Goal: Book appointment/travel/reservation

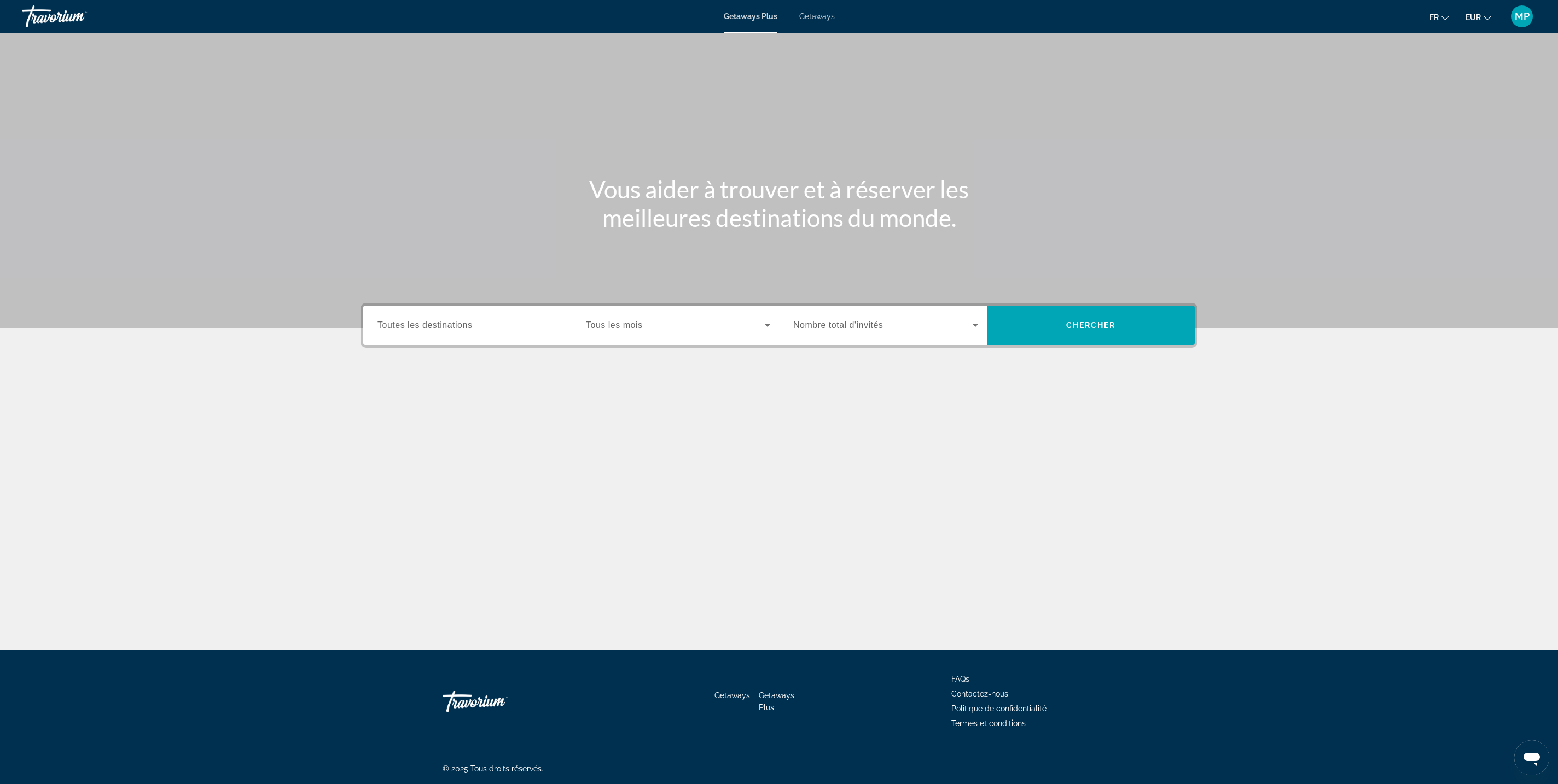
click at [377, 341] on div "Search widget" at bounding box center [470, 326] width 185 height 31
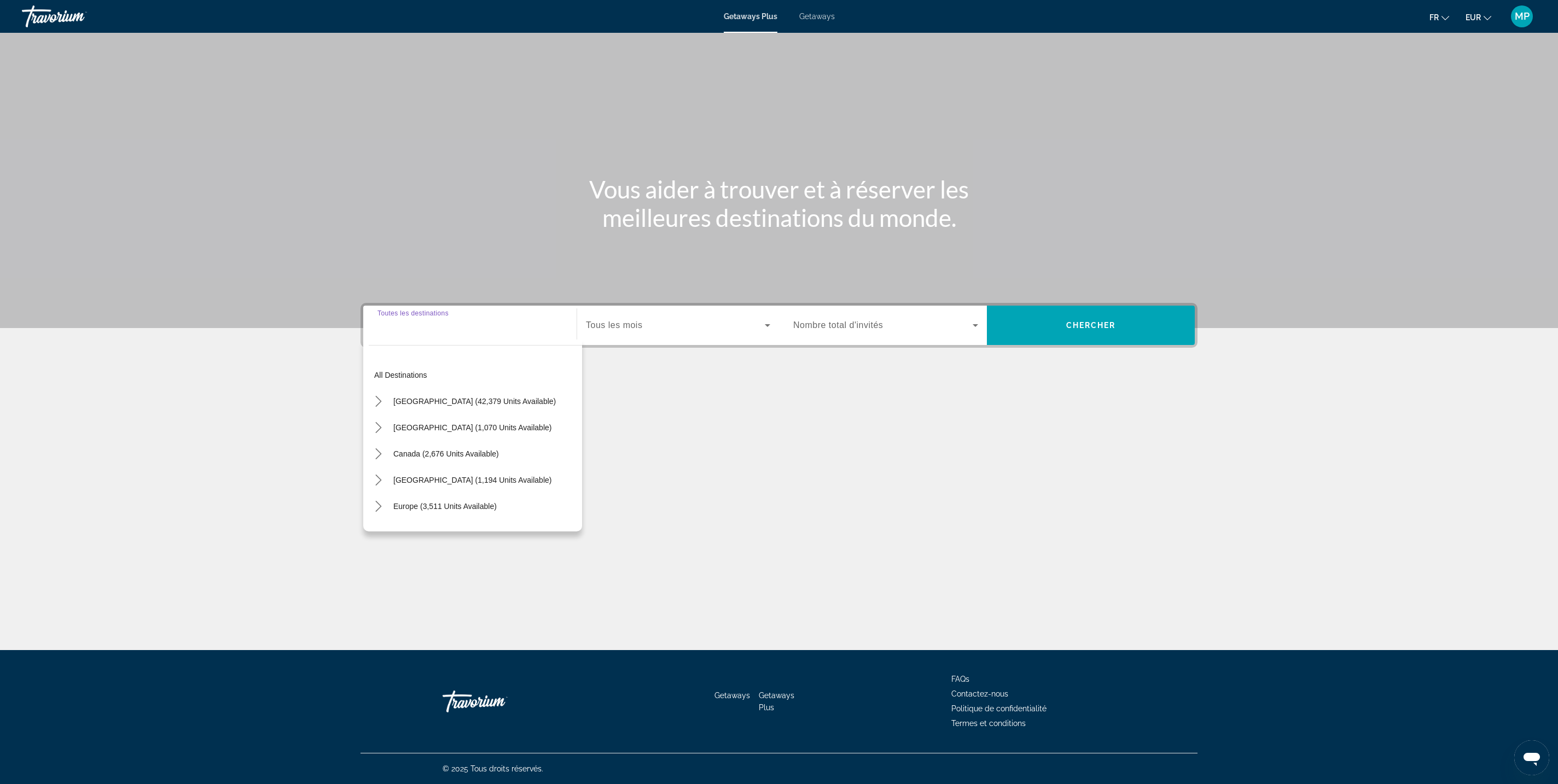
scroll to position [436, 0]
click at [393, 476] on span "[GEOGRAPHIC_DATA] (1,194 units available)" at bounding box center [472, 480] width 158 height 8
type input "**********"
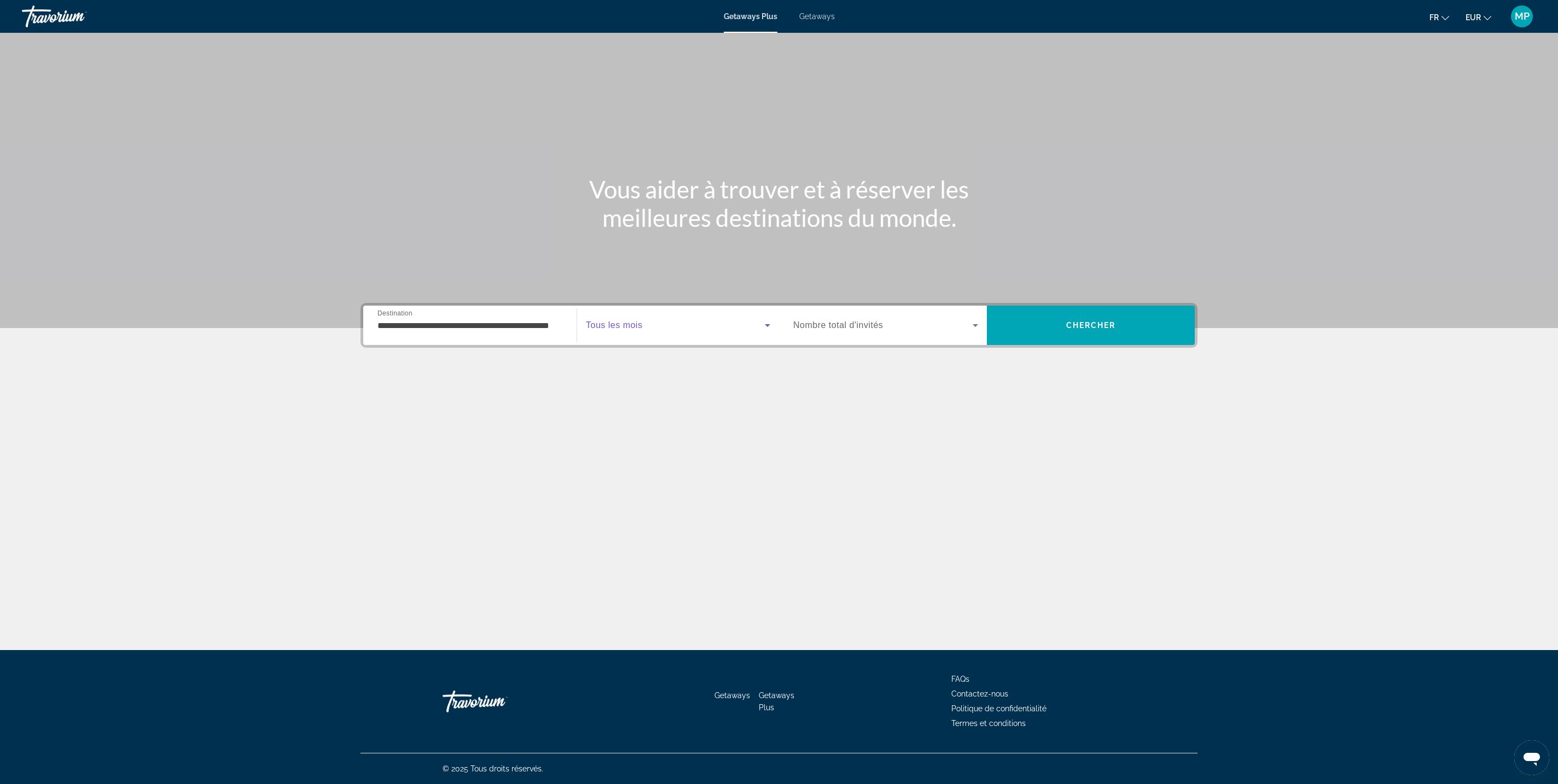
click at [647, 319] on span "Search widget" at bounding box center [676, 325] width 179 height 13
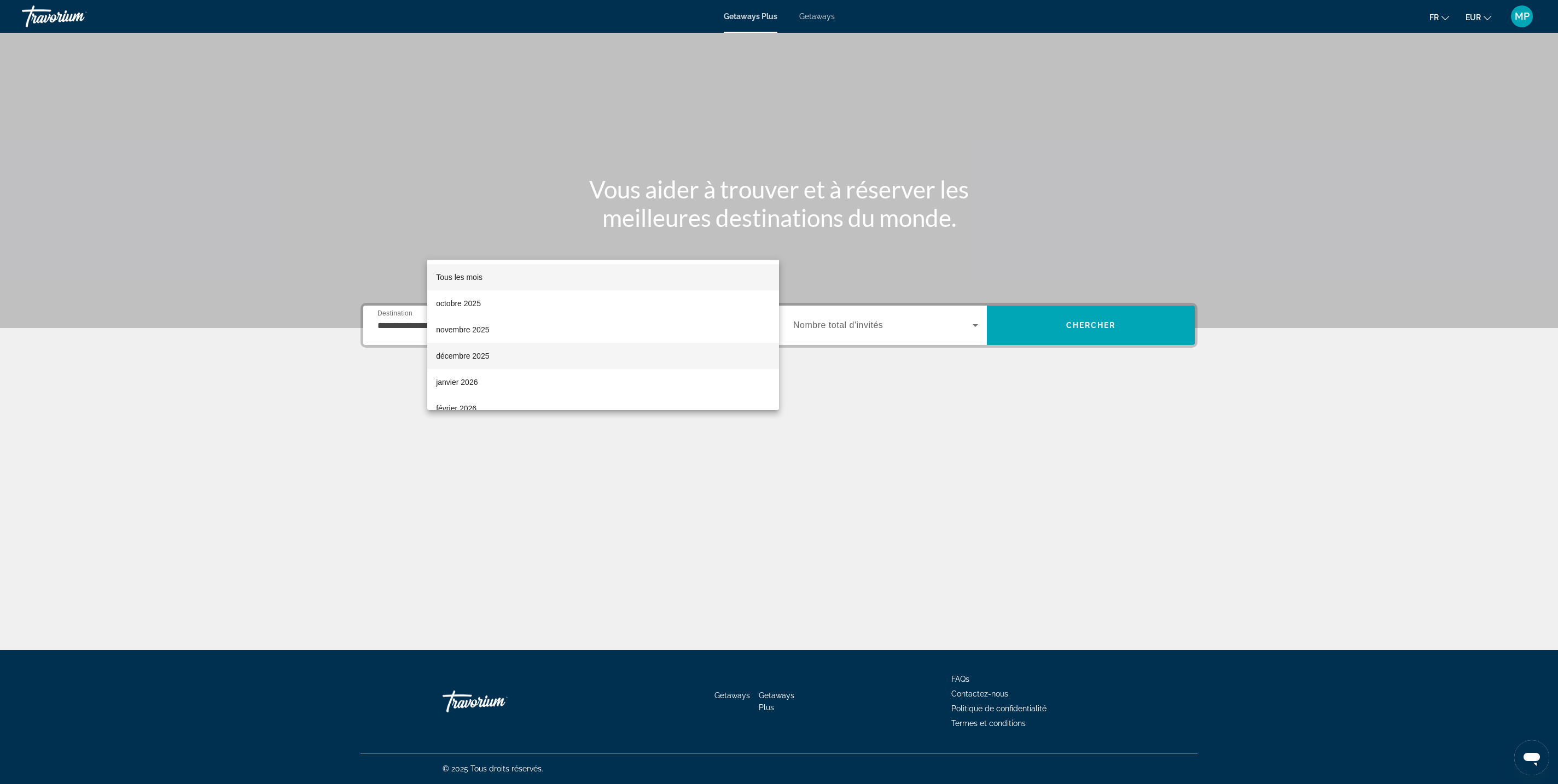
click at [578, 349] on mat-option "décembre 2025" at bounding box center [603, 355] width 352 height 26
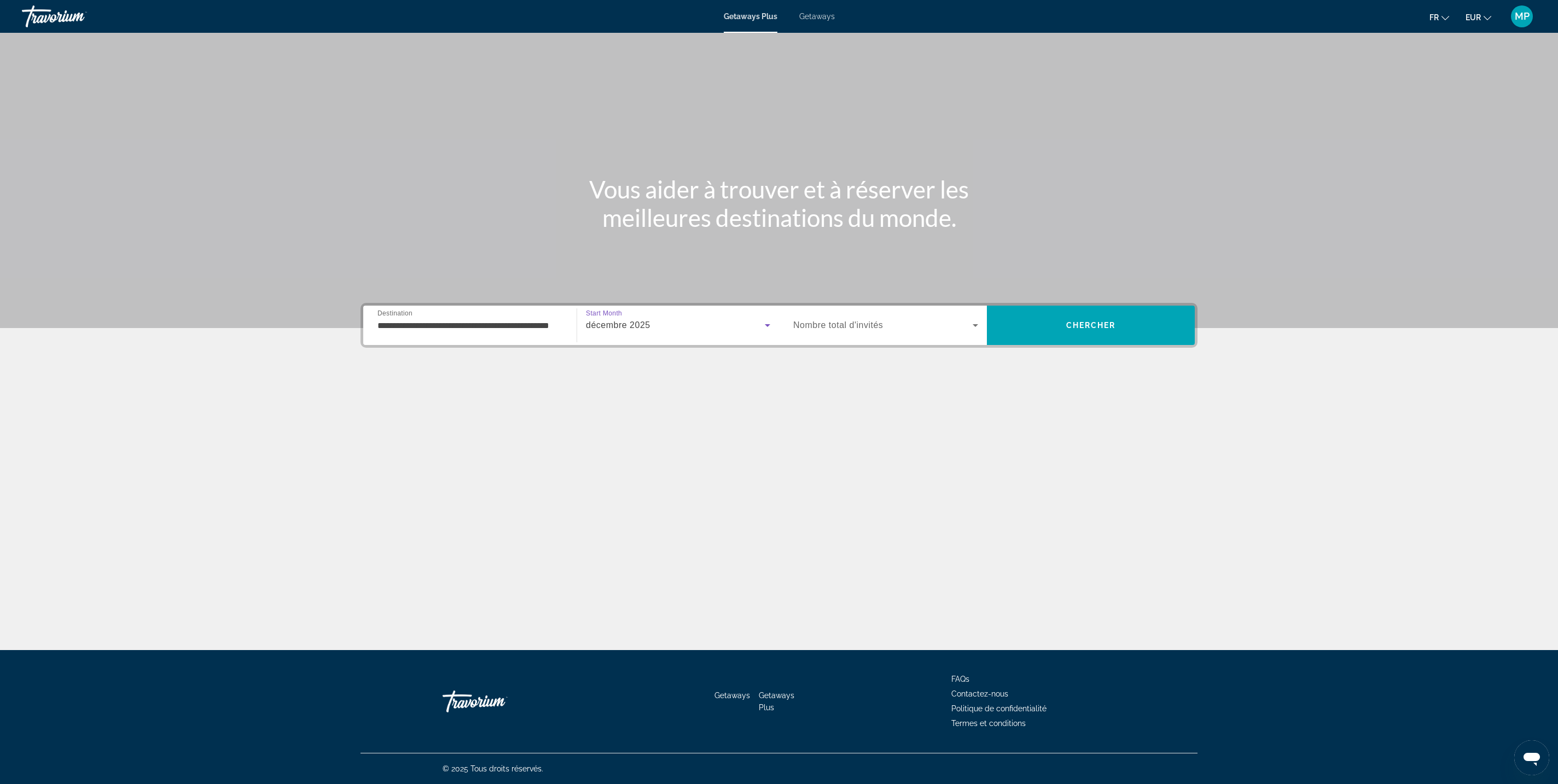
click at [639, 319] on div "décembre 2025" at bounding box center [676, 325] width 179 height 13
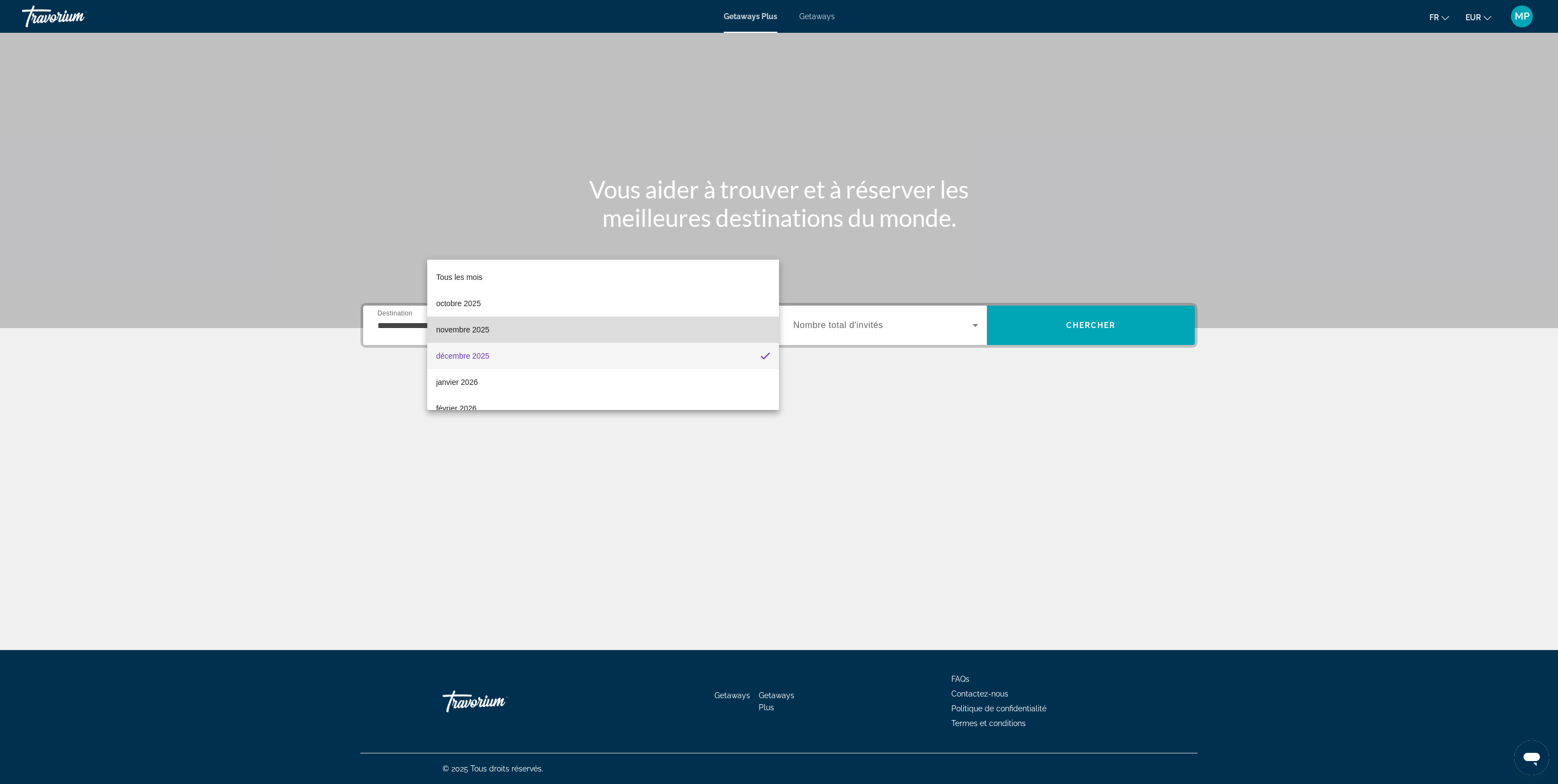
click at [595, 339] on mat-option "novembre 2025" at bounding box center [603, 329] width 352 height 26
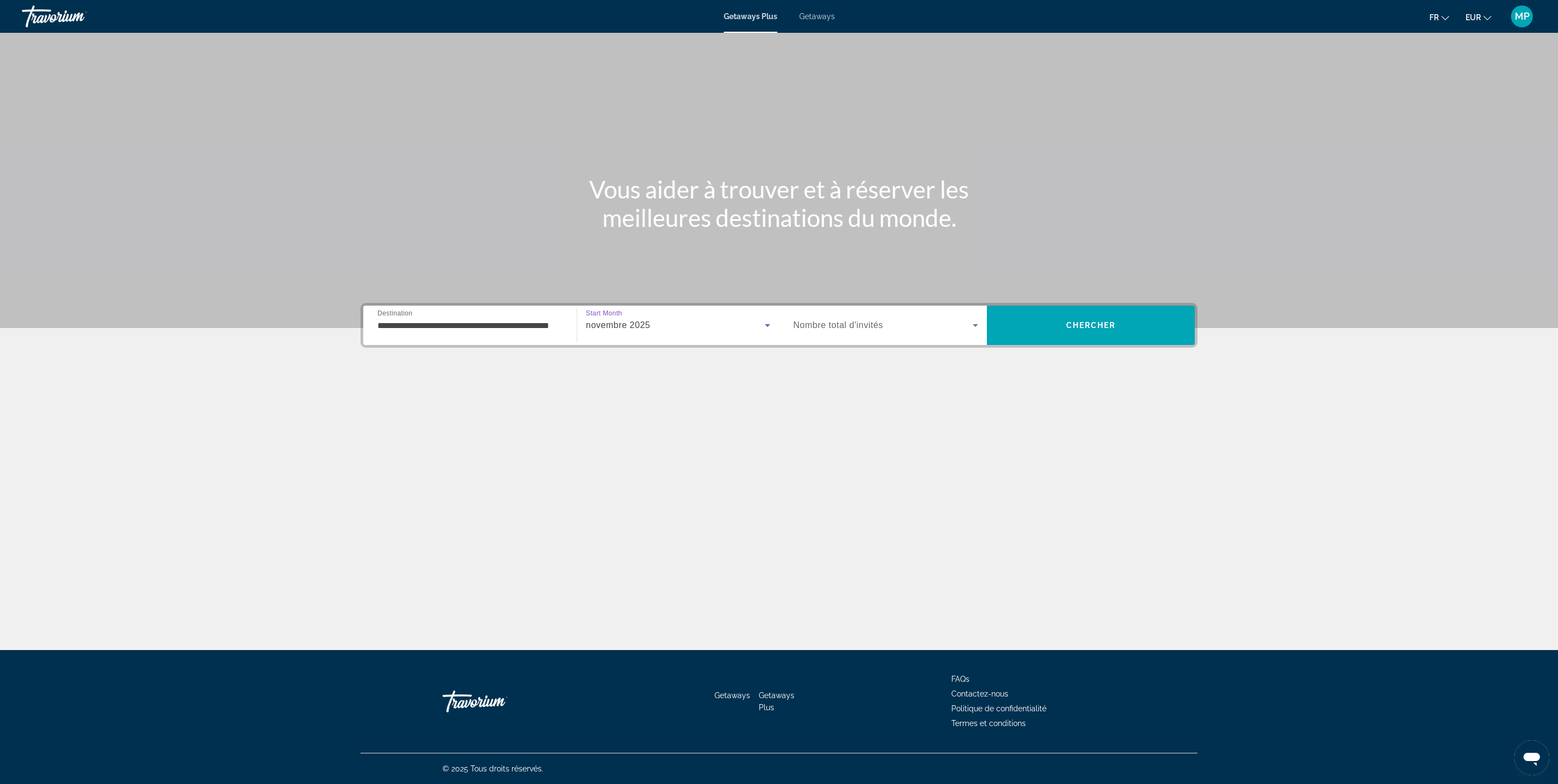
click at [973, 319] on span "Search widget" at bounding box center [883, 325] width 180 height 13
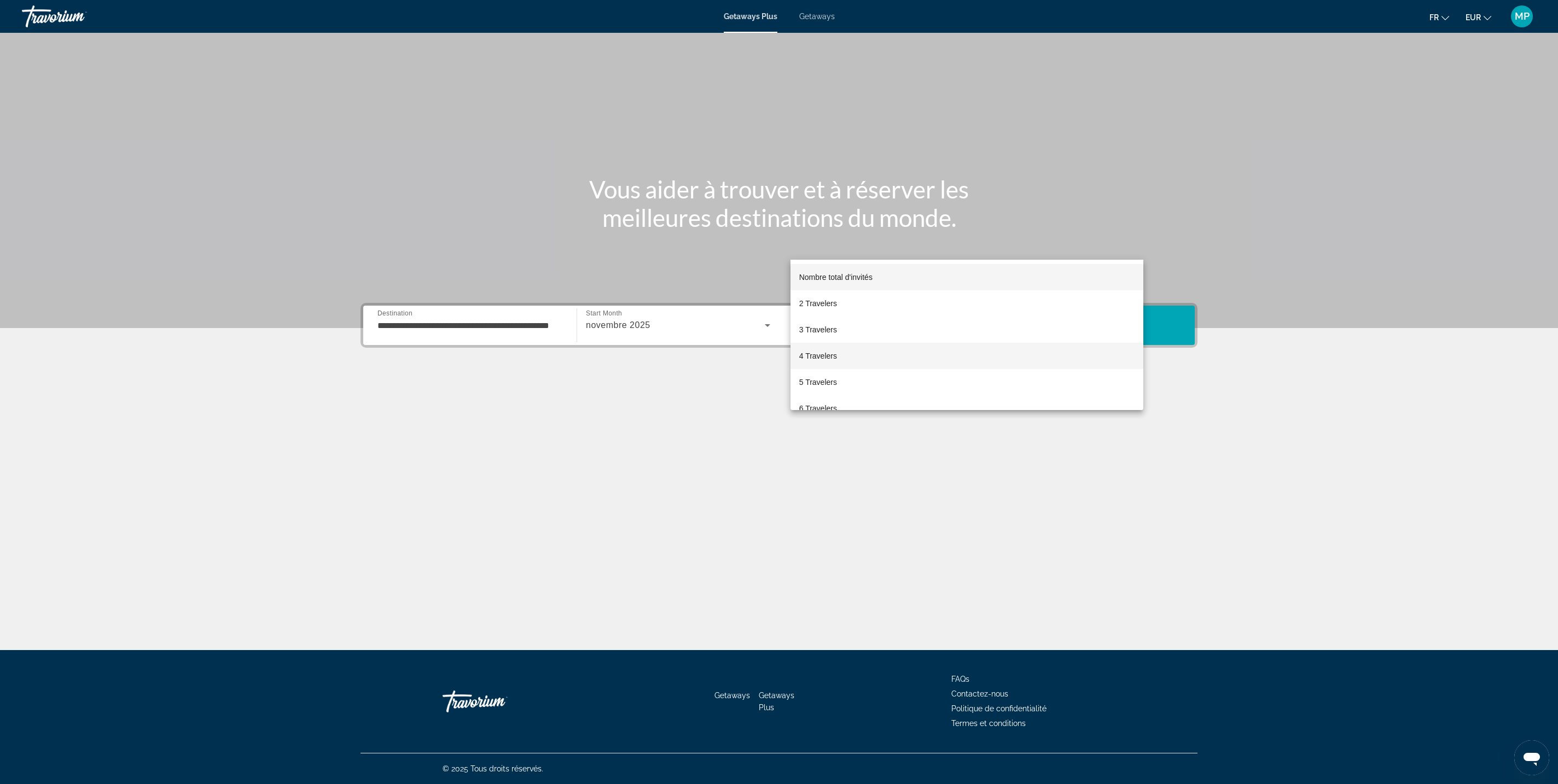
click at [837, 349] on span "4 Travelers" at bounding box center [818, 356] width 37 height 13
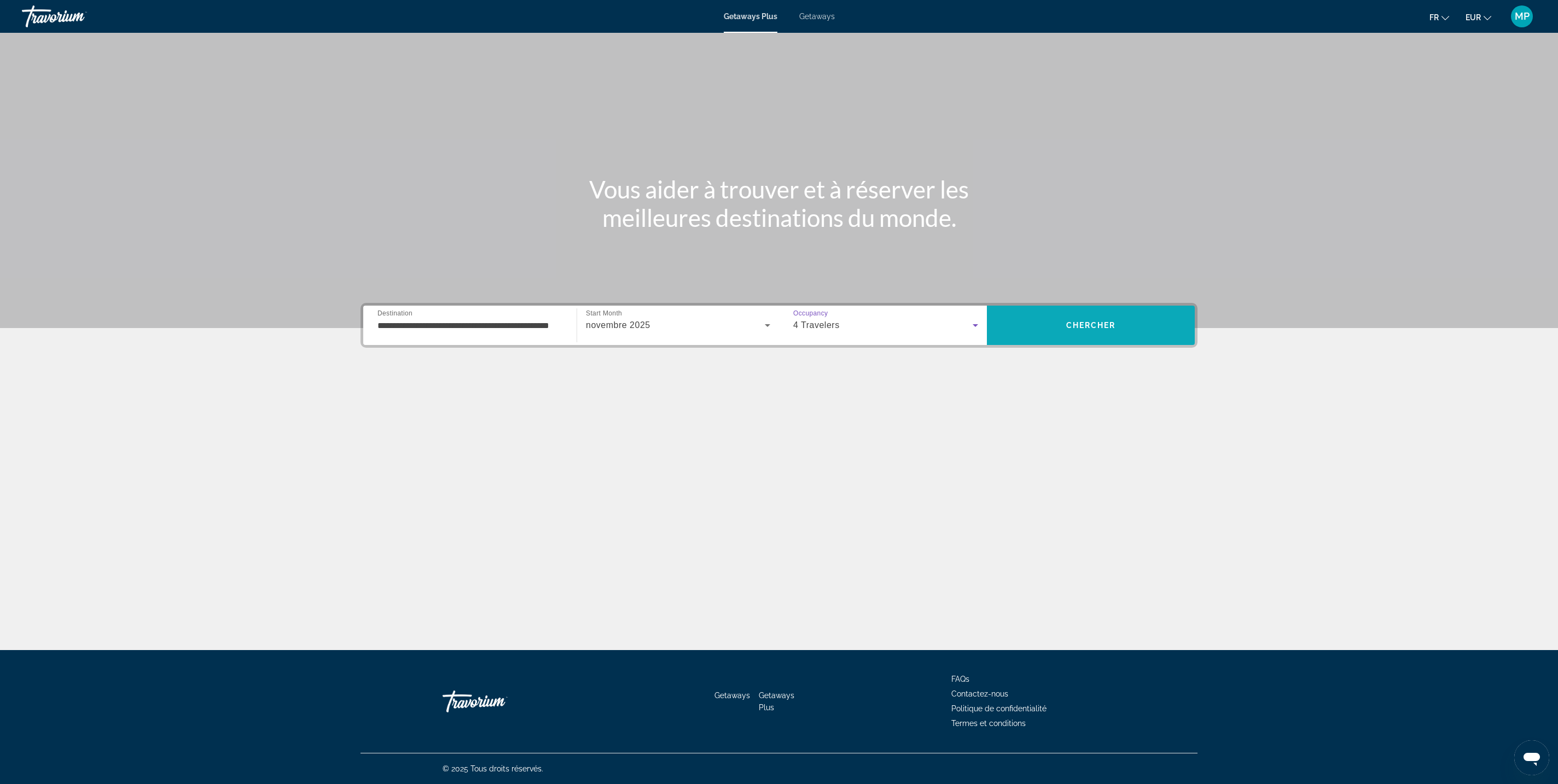
click at [1116, 321] on span "Chercher" at bounding box center [1091, 325] width 50 height 8
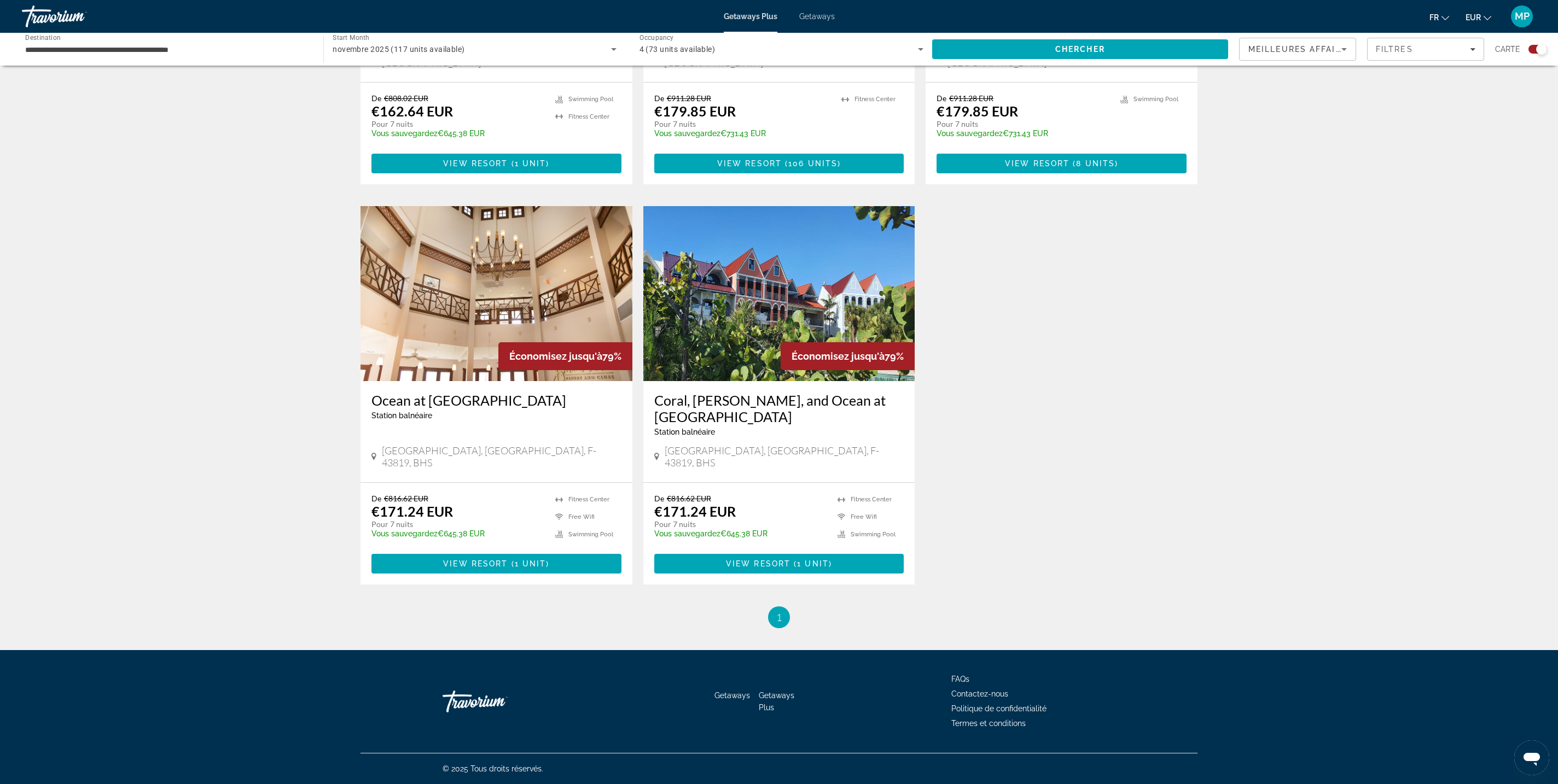
scroll to position [1215, 0]
click at [886, 325] on img "Main content" at bounding box center [780, 293] width 272 height 175
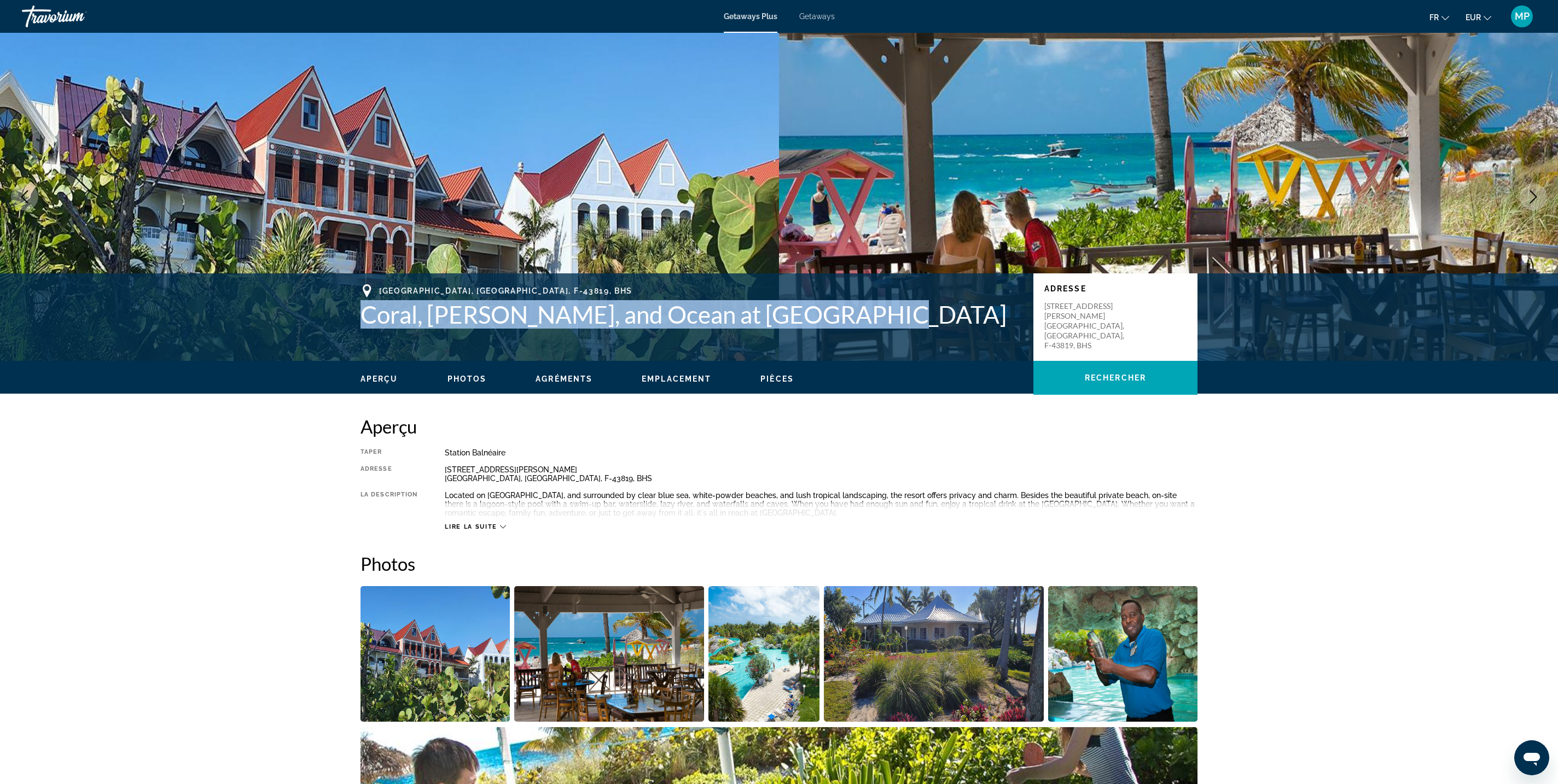
drag, startPoint x: 45, startPoint y: 632, endPoint x: 617, endPoint y: 670, distance: 573.3
click at [617, 350] on div "[GEOGRAPHIC_DATA], [GEOGRAPHIC_DATA], F-43819, [GEOGRAPHIC_DATA], [GEOGRAPHIC_D…" at bounding box center [779, 317] width 881 height 66
copy h1 "Coral, [PERSON_NAME], and Ocean at [GEOGRAPHIC_DATA]"
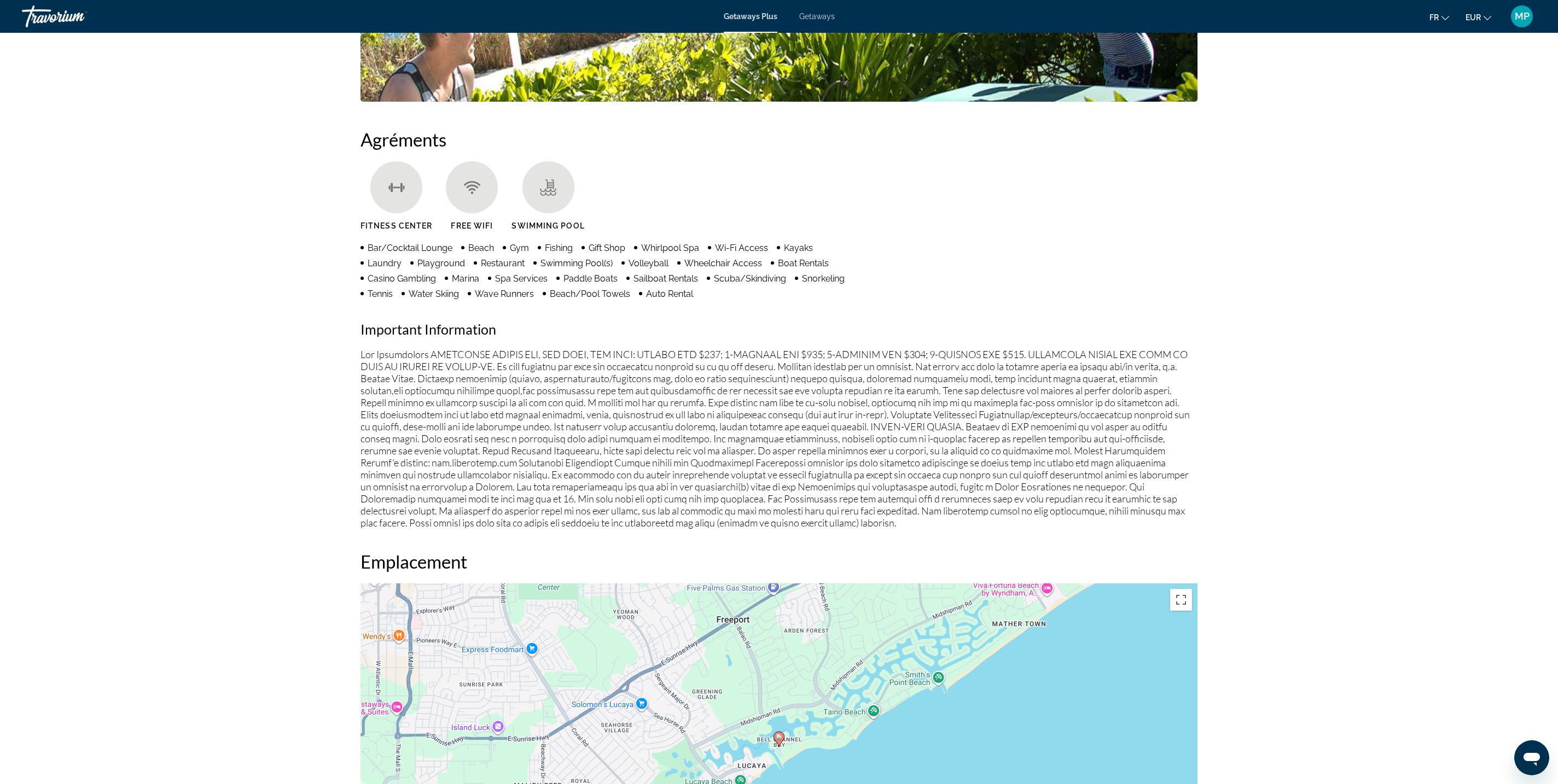
scroll to position [762, 0]
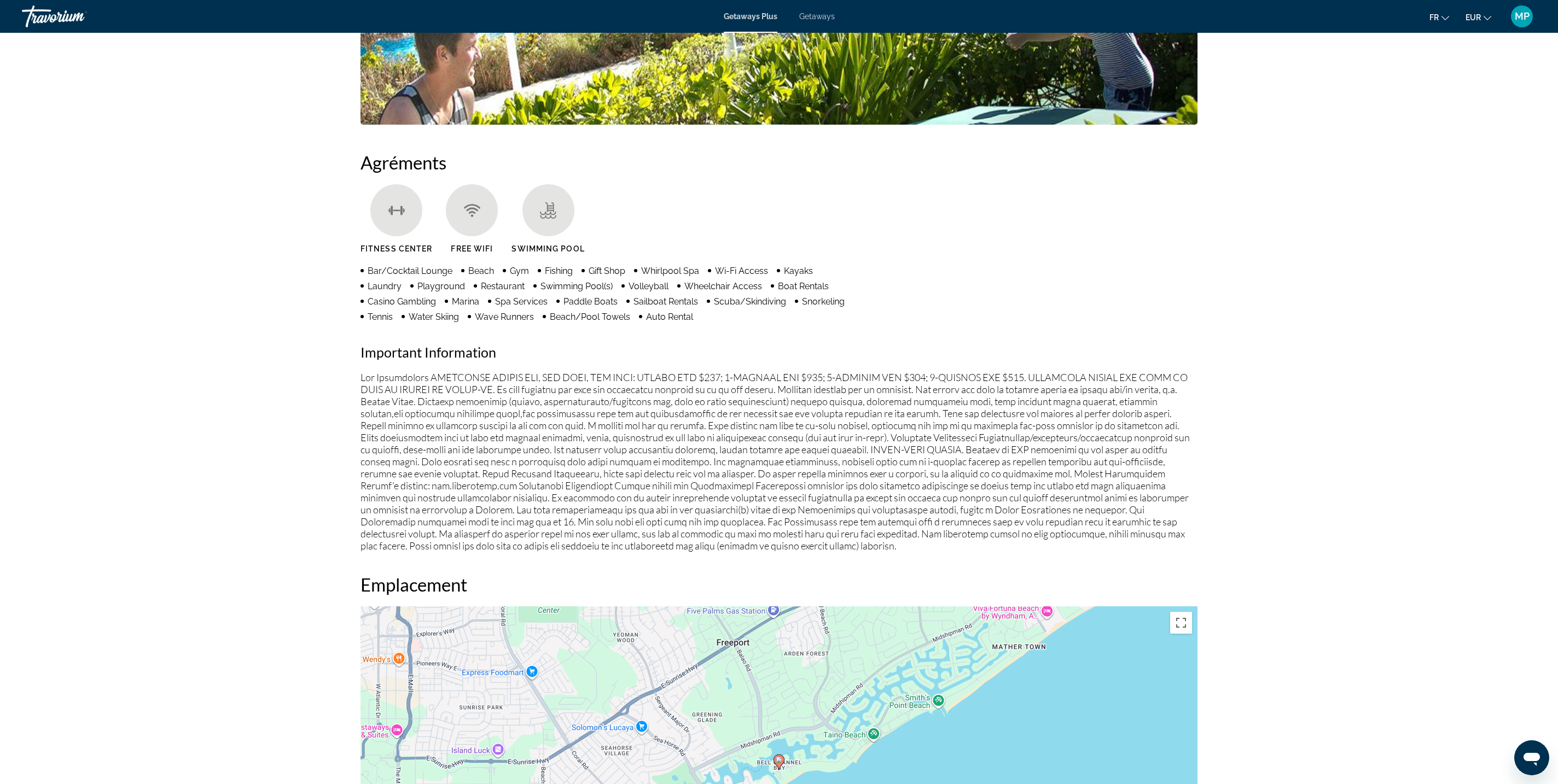
scroll to position [698, 0]
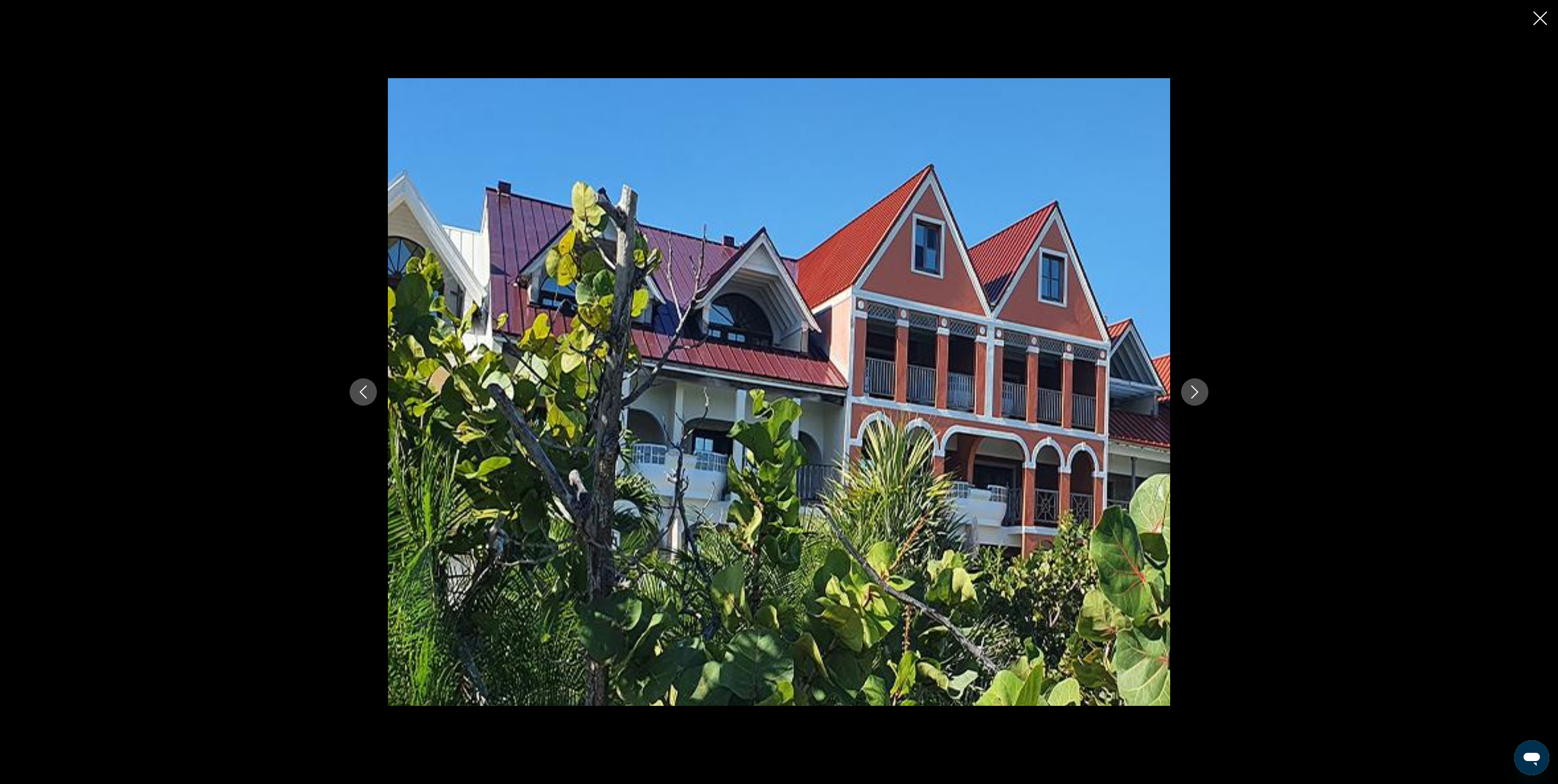
scroll to position [238, 0]
click at [1208, 399] on button "Next image" at bounding box center [1195, 392] width 27 height 27
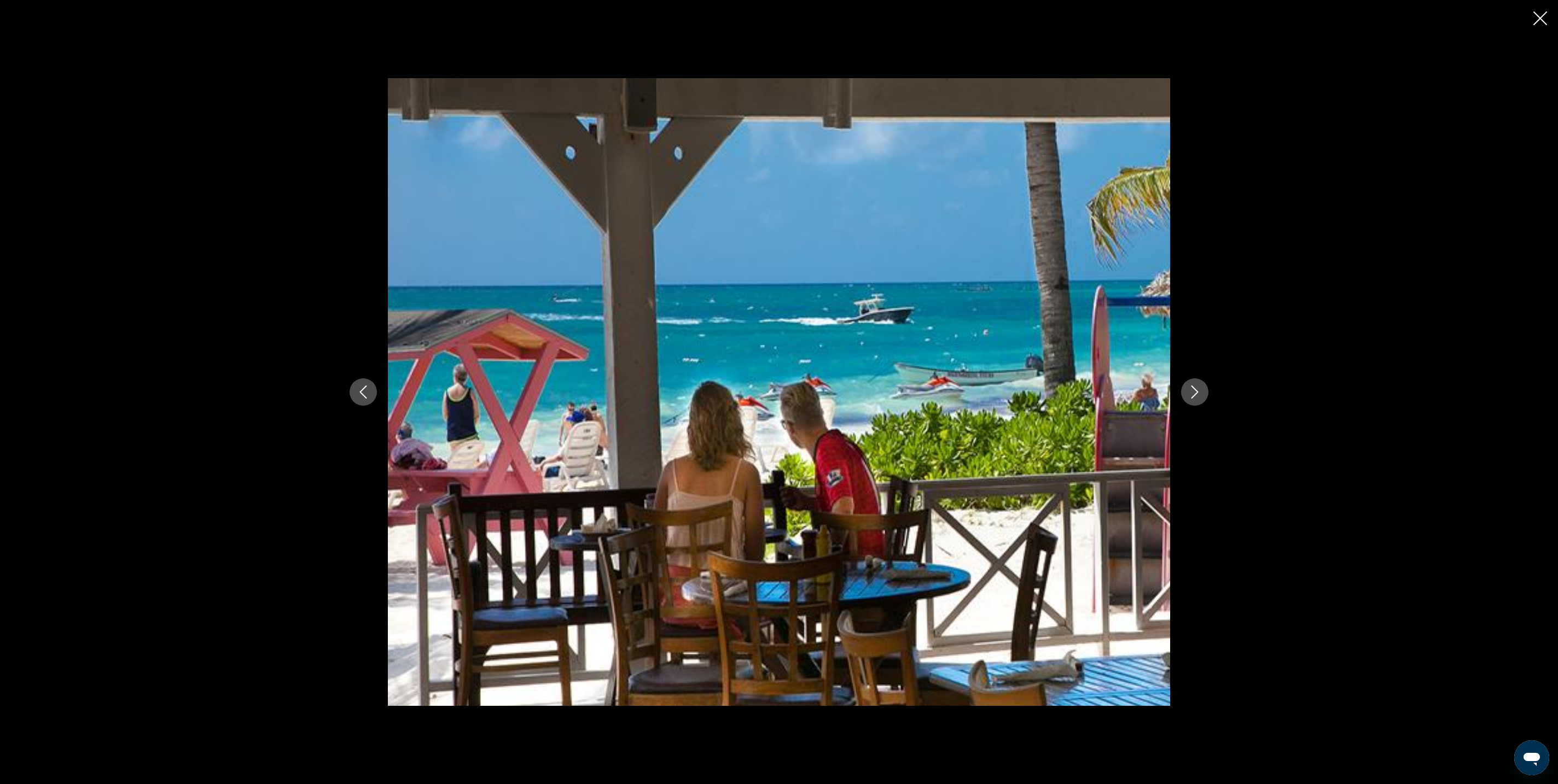
click at [1208, 399] on button "Next image" at bounding box center [1195, 392] width 27 height 27
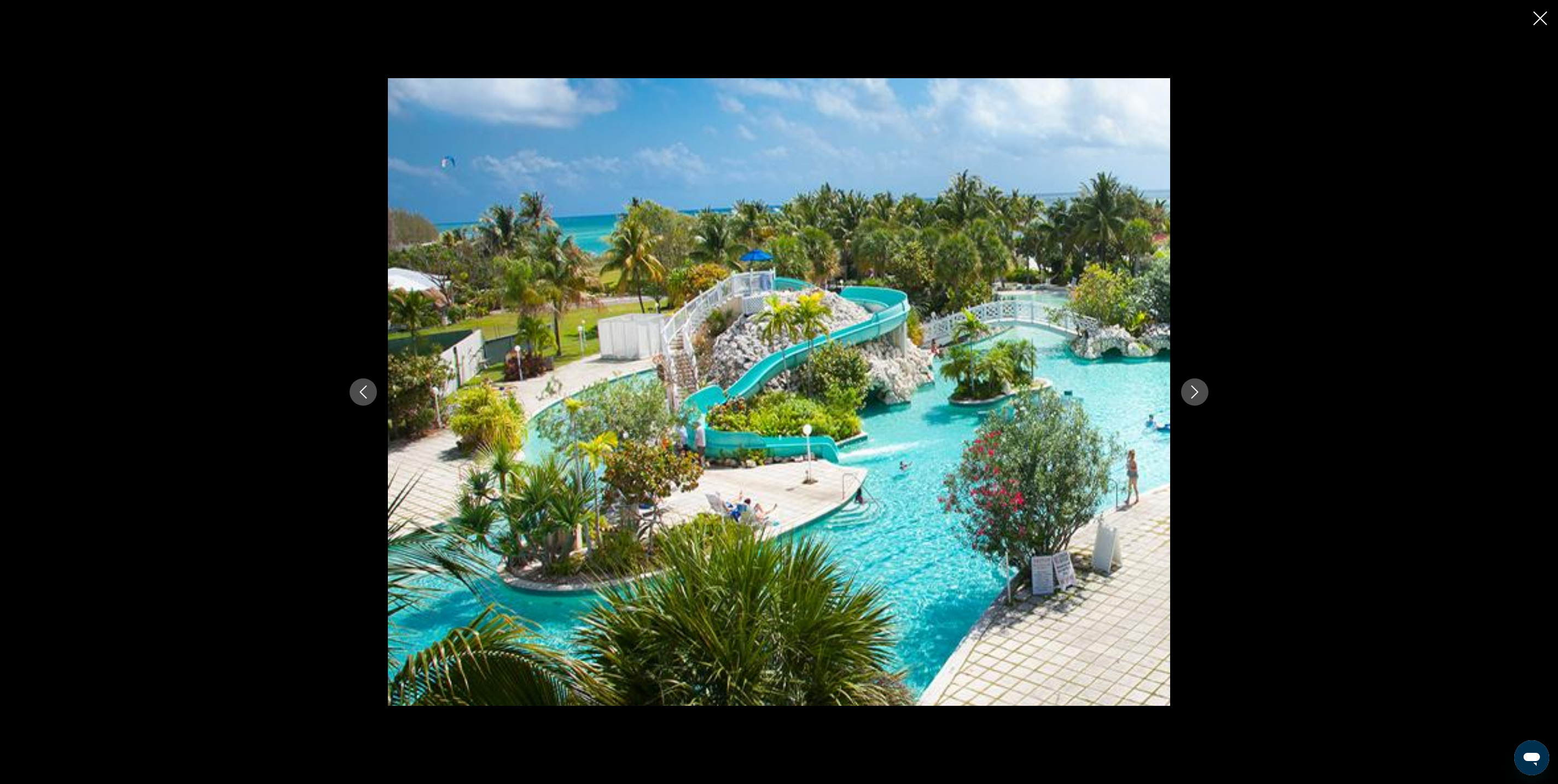
click at [1208, 401] on button "Next image" at bounding box center [1195, 392] width 27 height 27
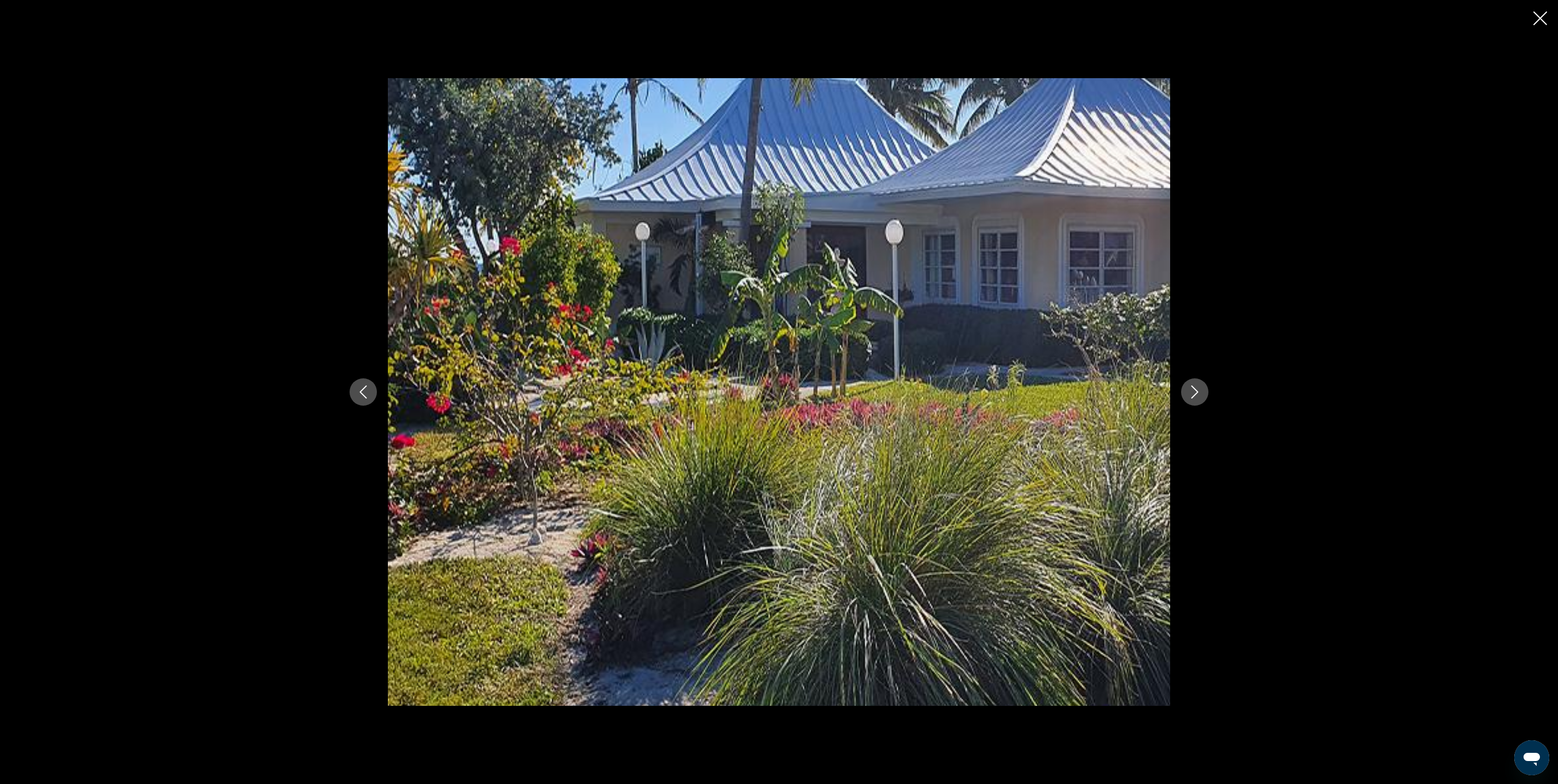
click at [1208, 401] on button "Next image" at bounding box center [1195, 392] width 27 height 27
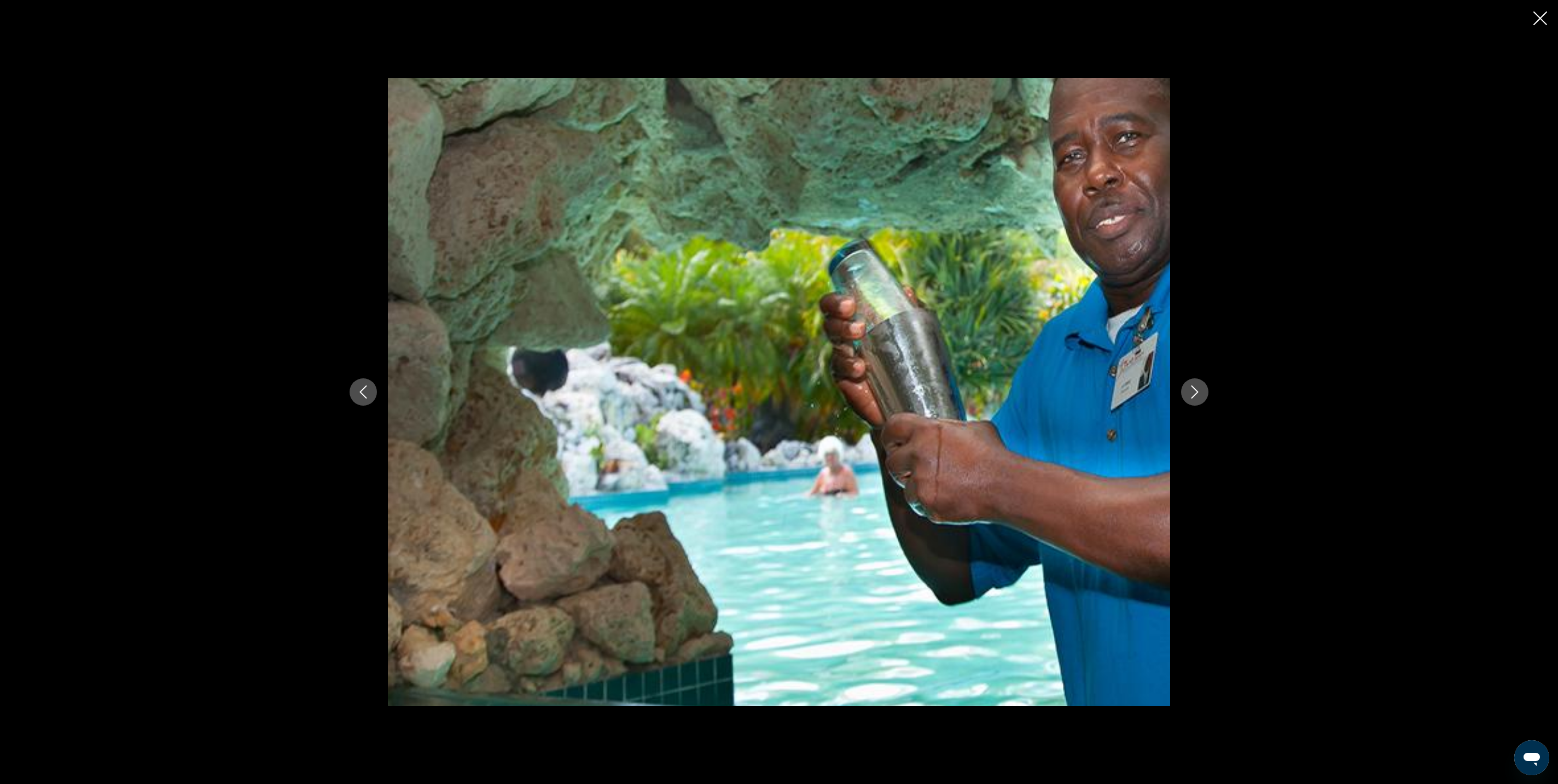
click at [1208, 401] on button "Next image" at bounding box center [1195, 392] width 27 height 27
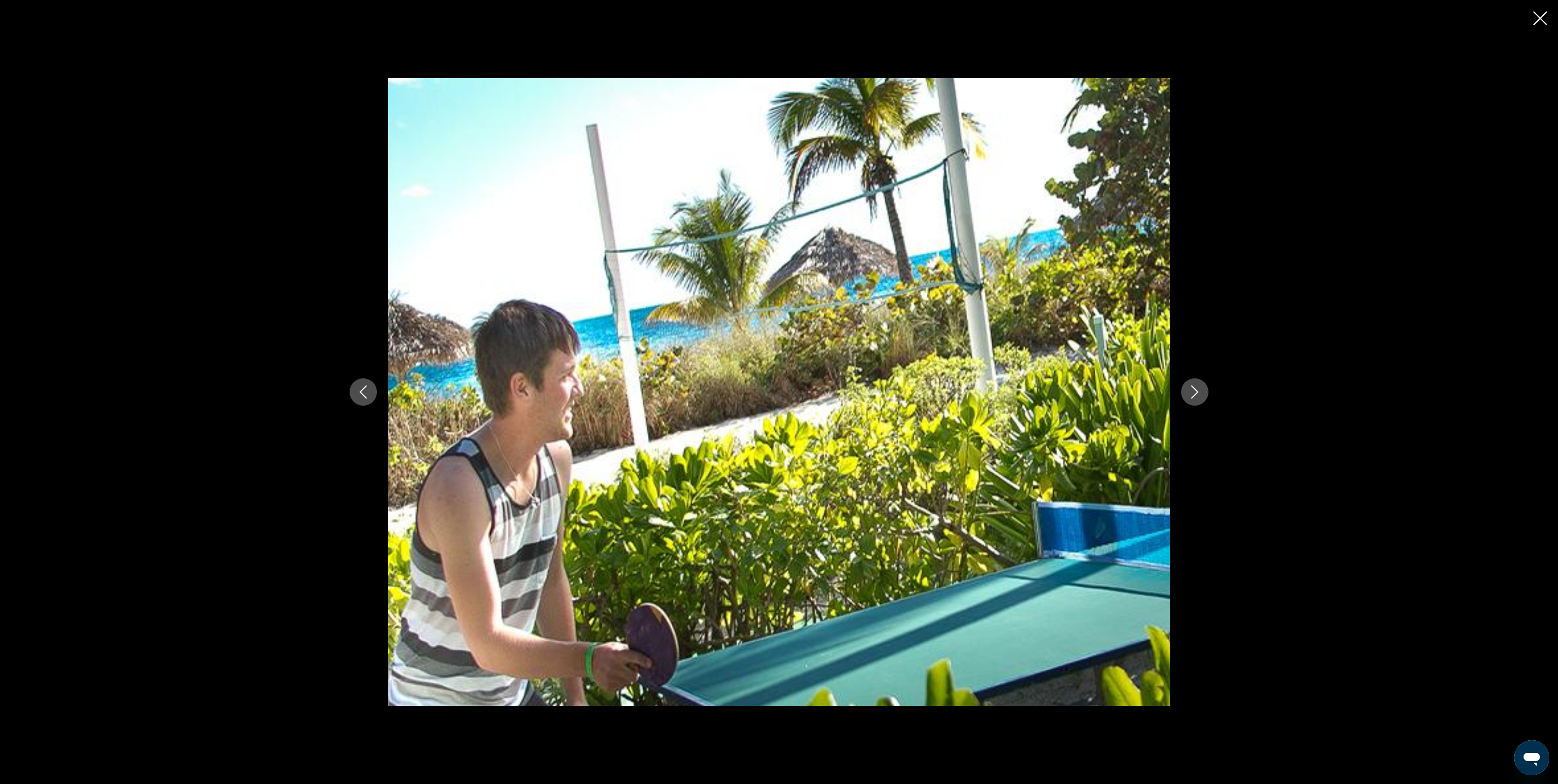
click at [1208, 401] on button "Next image" at bounding box center [1195, 392] width 27 height 27
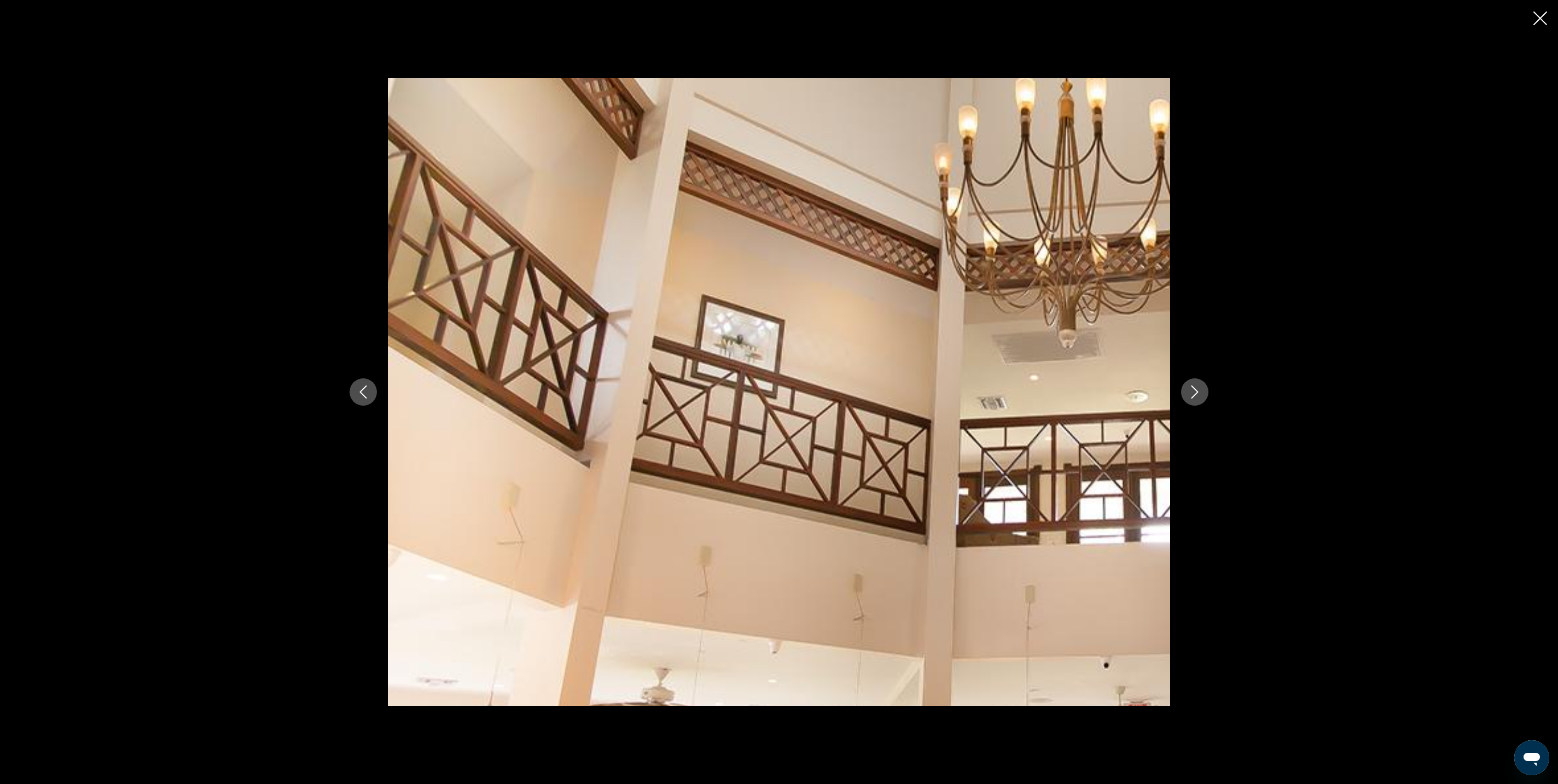
click at [1208, 401] on button "Next image" at bounding box center [1195, 392] width 27 height 27
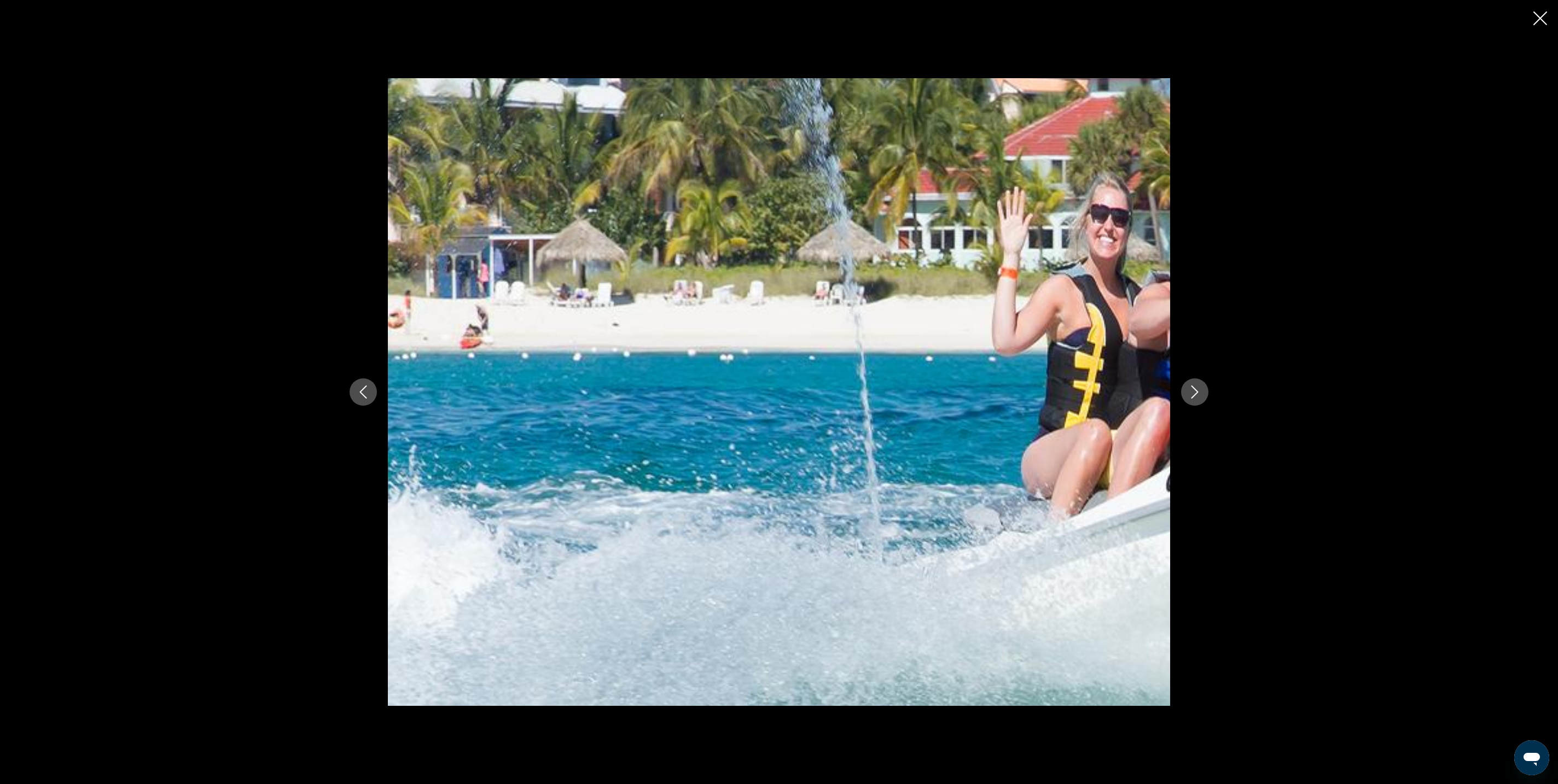
click at [1208, 401] on button "Next image" at bounding box center [1195, 392] width 27 height 27
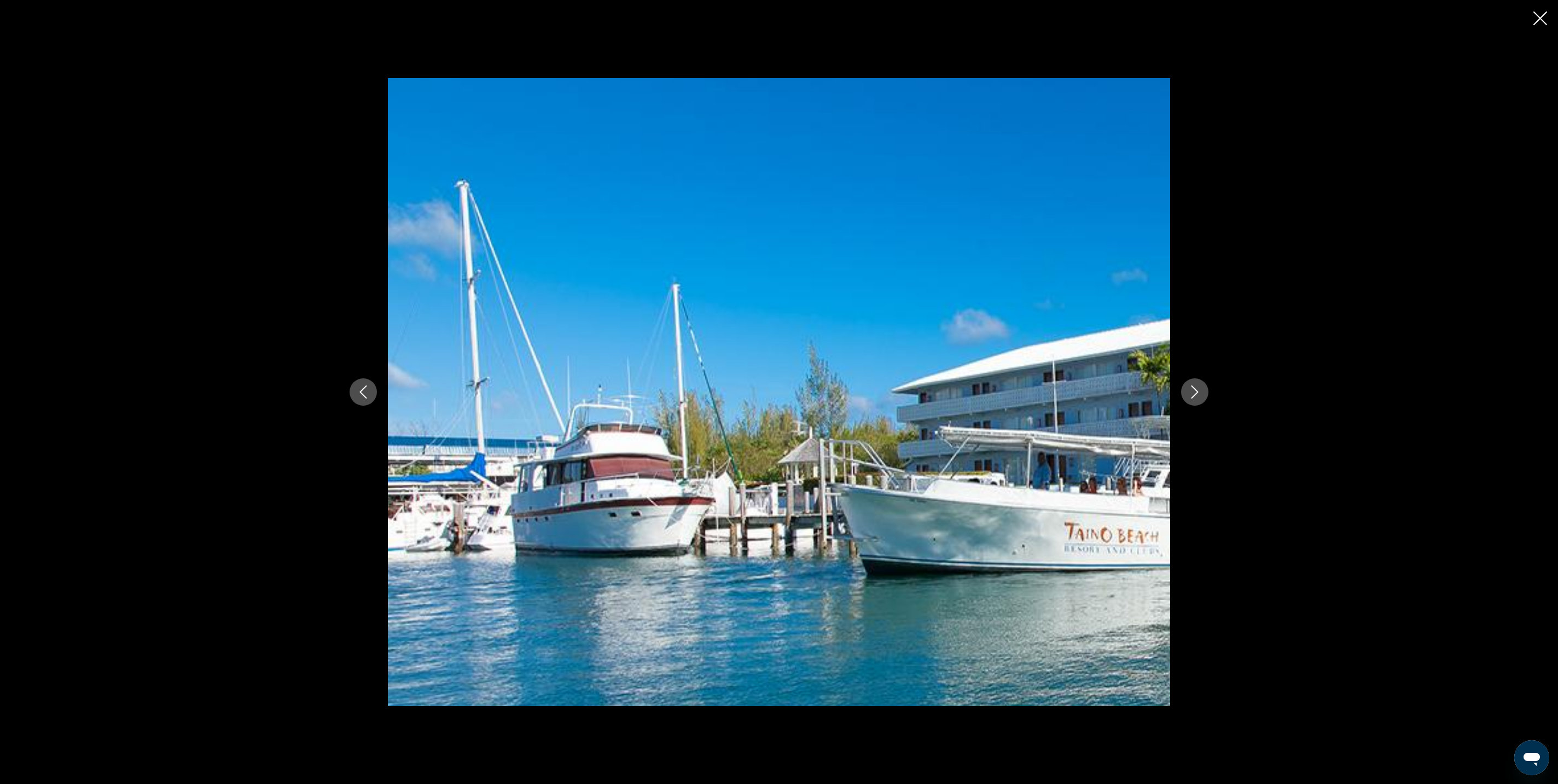
click at [1208, 401] on button "Next image" at bounding box center [1195, 392] width 27 height 27
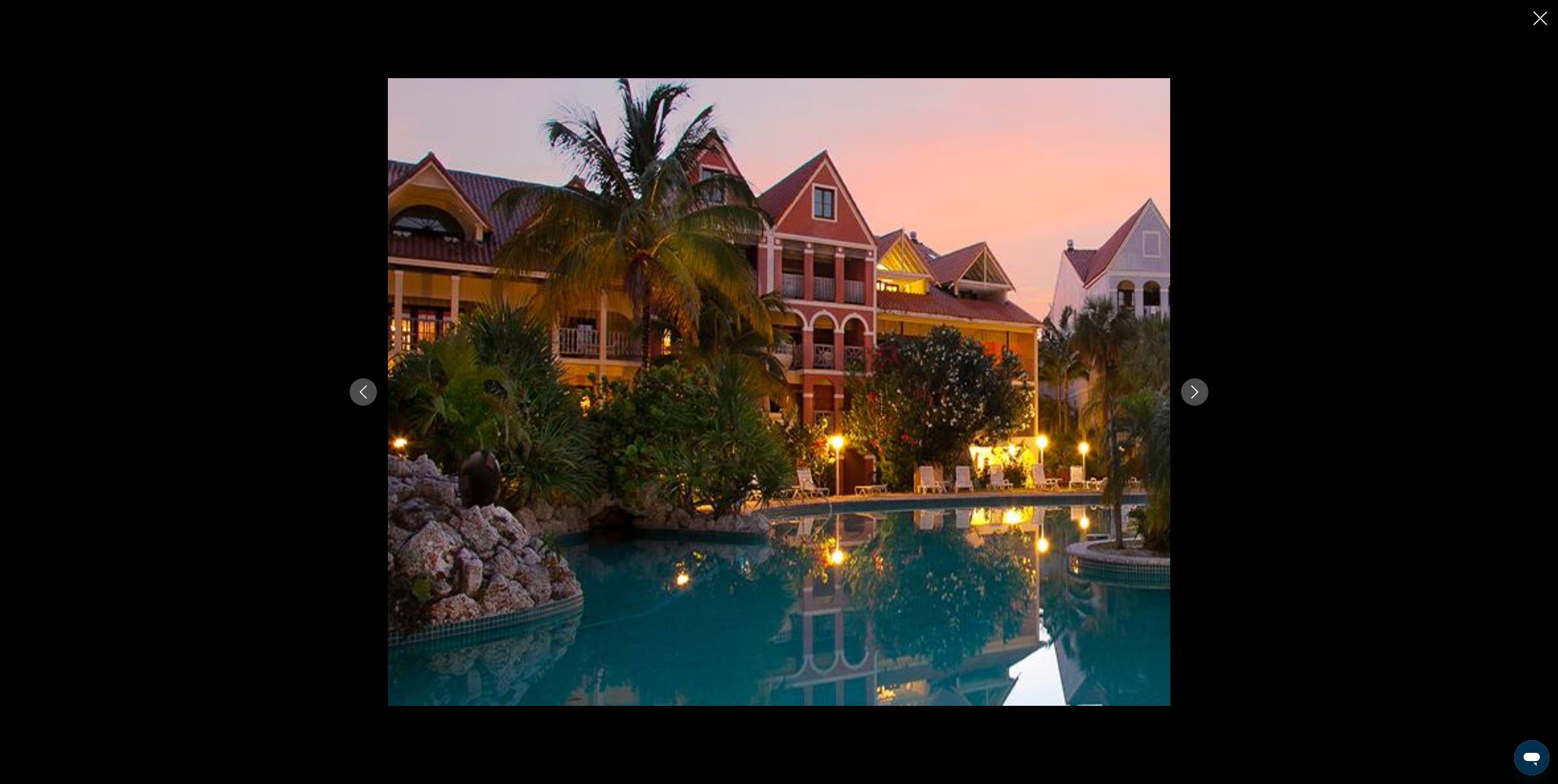
click at [1208, 401] on button "Next image" at bounding box center [1195, 392] width 27 height 27
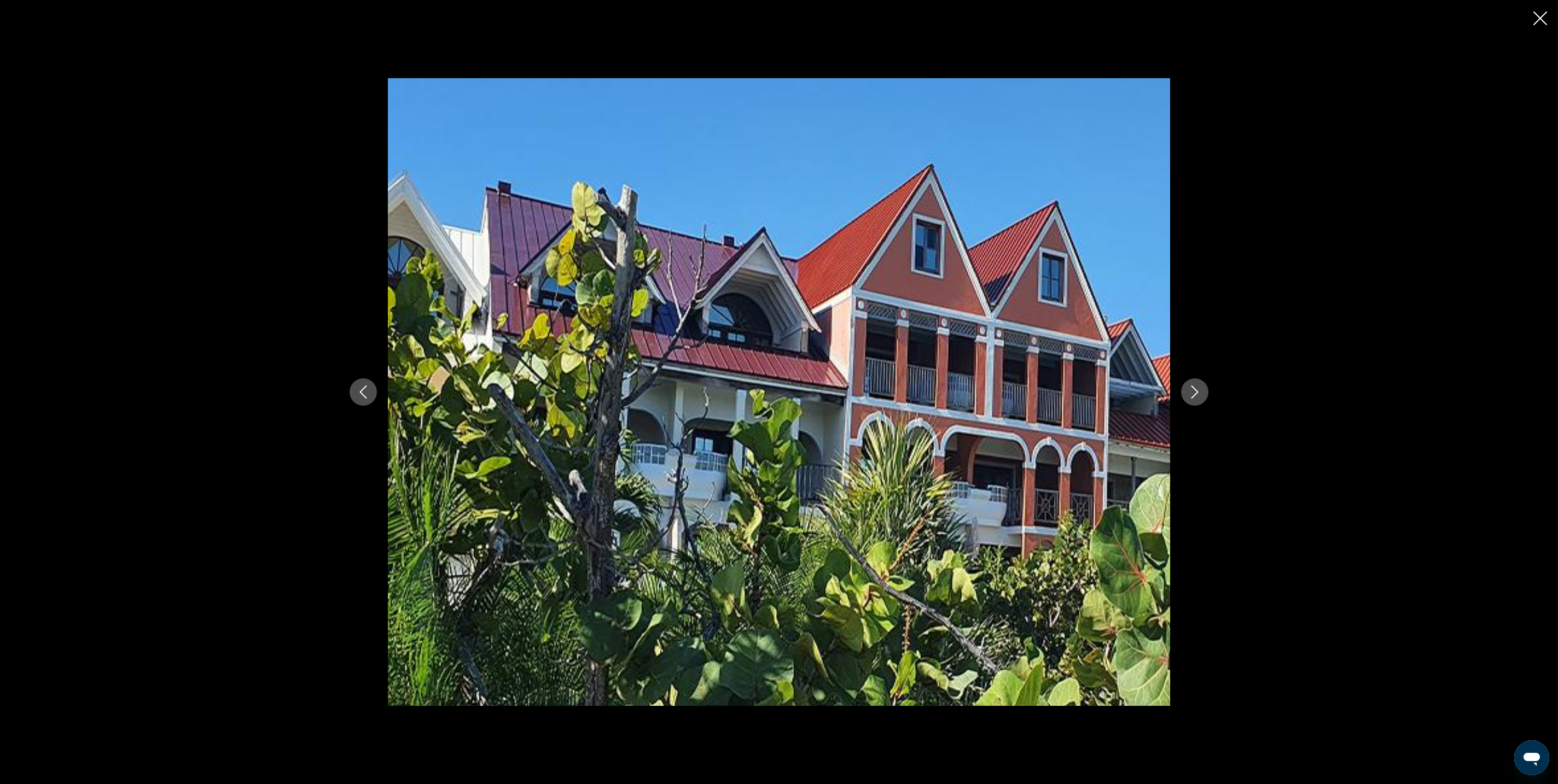
click at [1208, 401] on button "Next image" at bounding box center [1195, 392] width 27 height 27
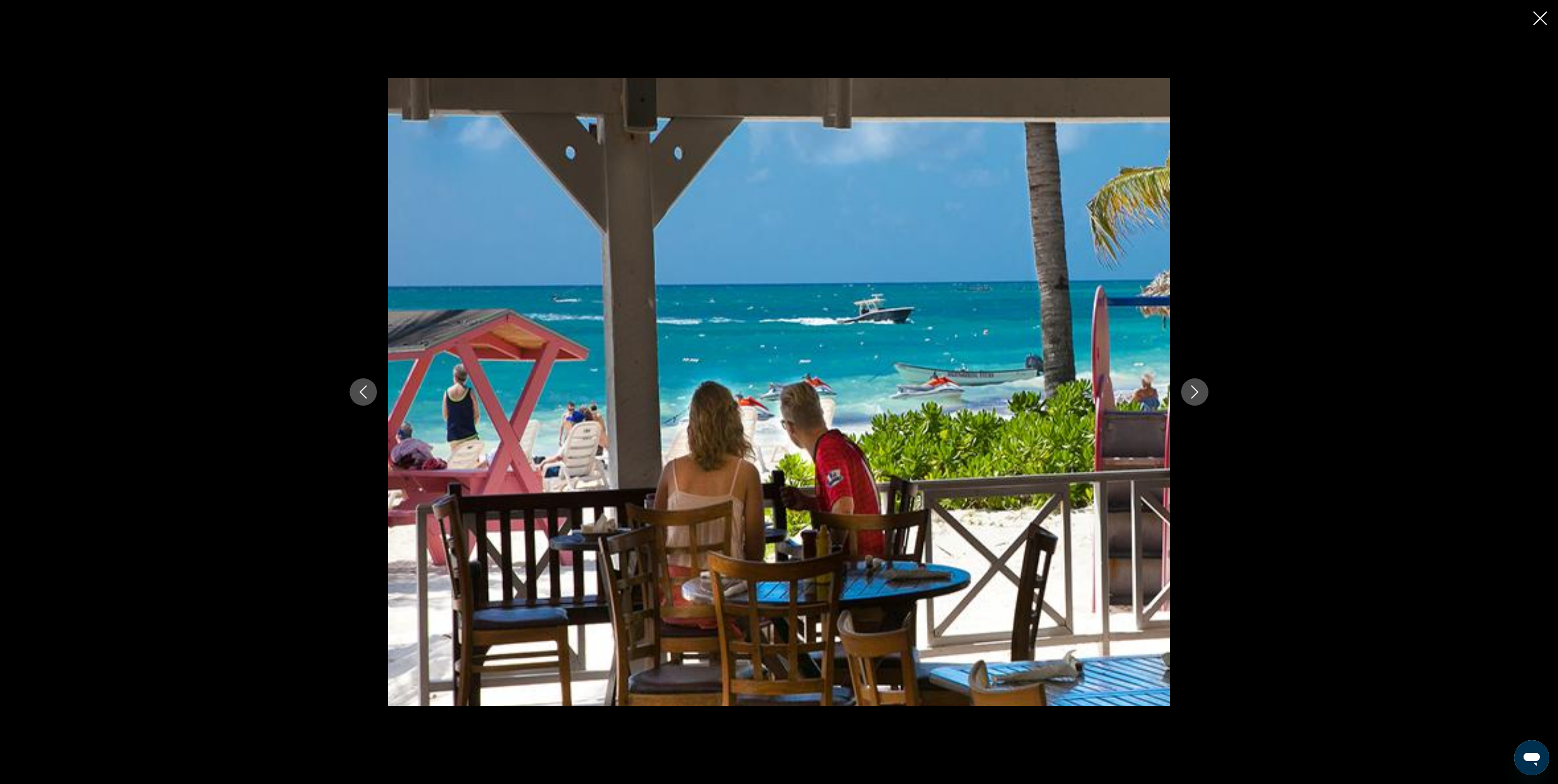
click at [1208, 401] on button "Next image" at bounding box center [1195, 392] width 27 height 27
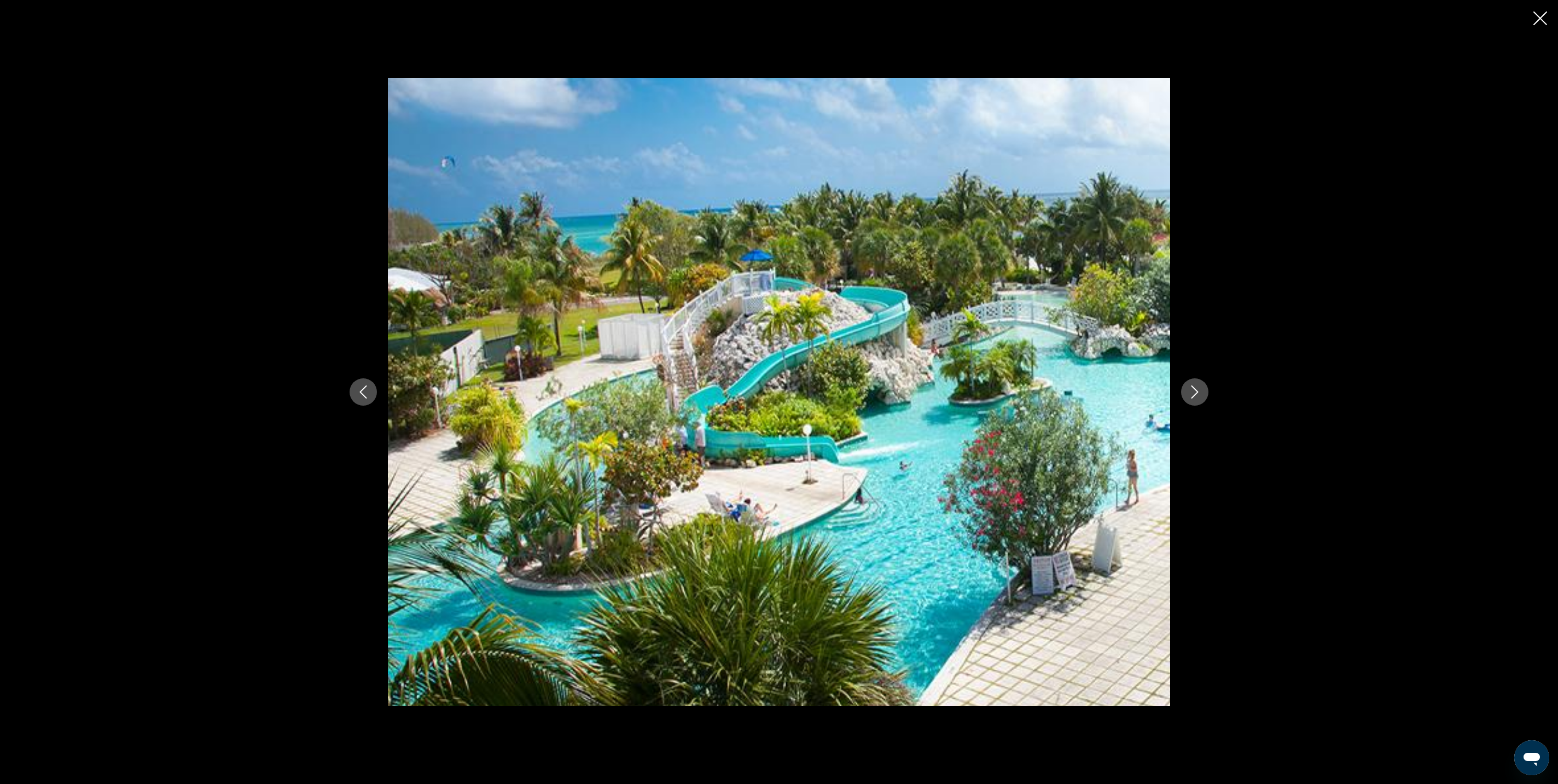
click at [1208, 401] on button "Next image" at bounding box center [1195, 392] width 27 height 27
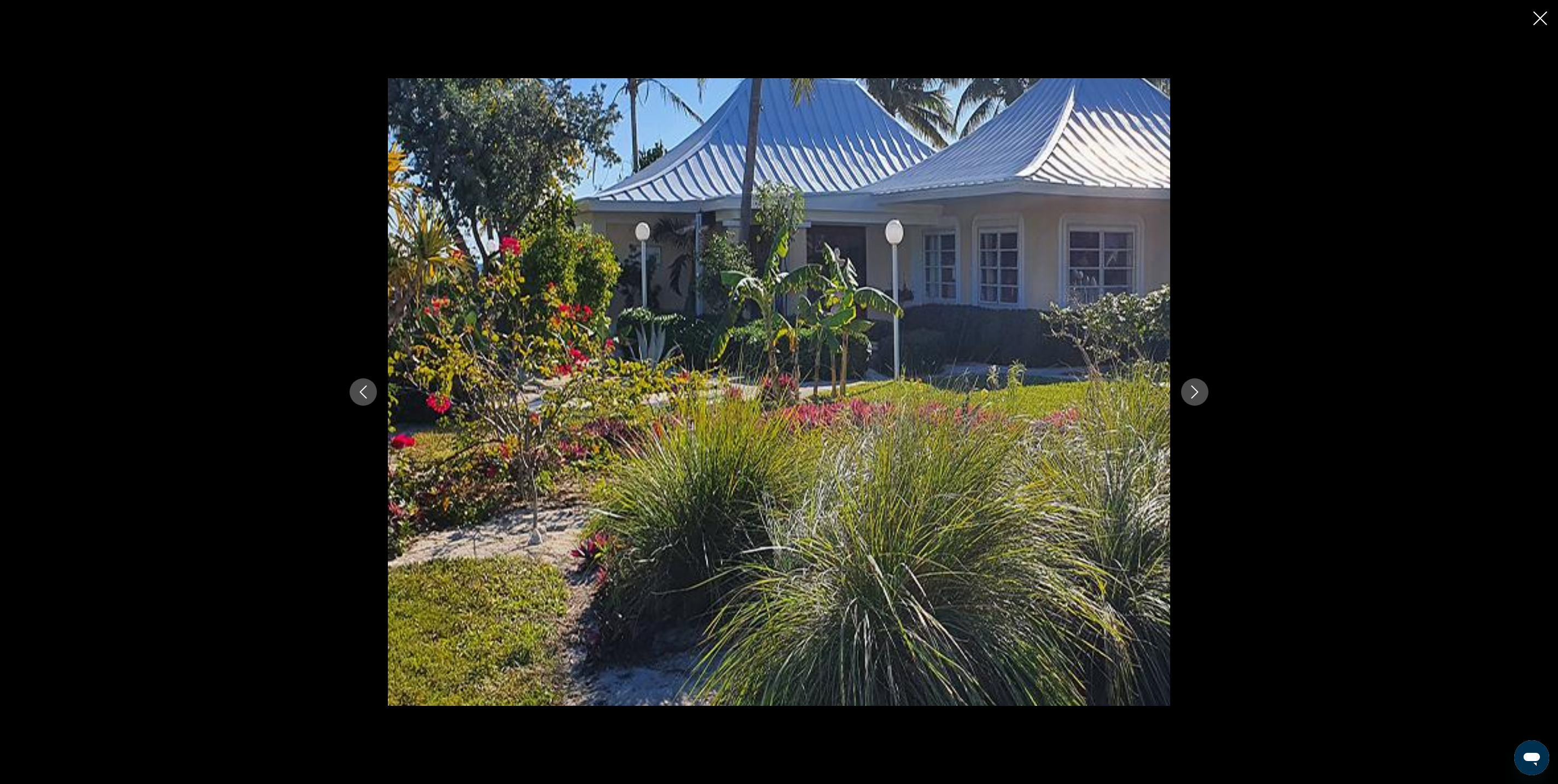
click at [1208, 401] on button "Next image" at bounding box center [1195, 392] width 27 height 27
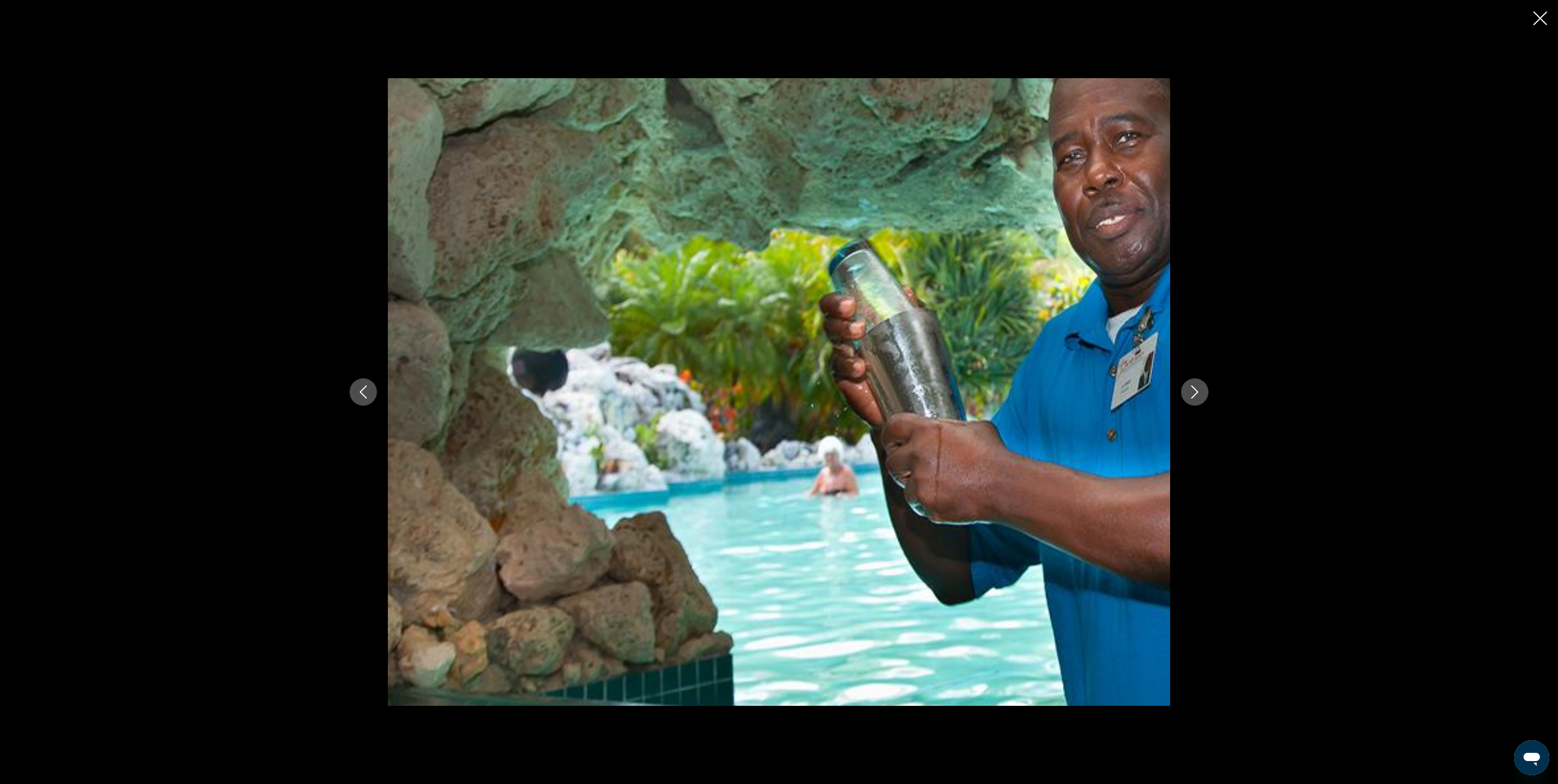
click at [1208, 401] on button "Next image" at bounding box center [1195, 392] width 27 height 27
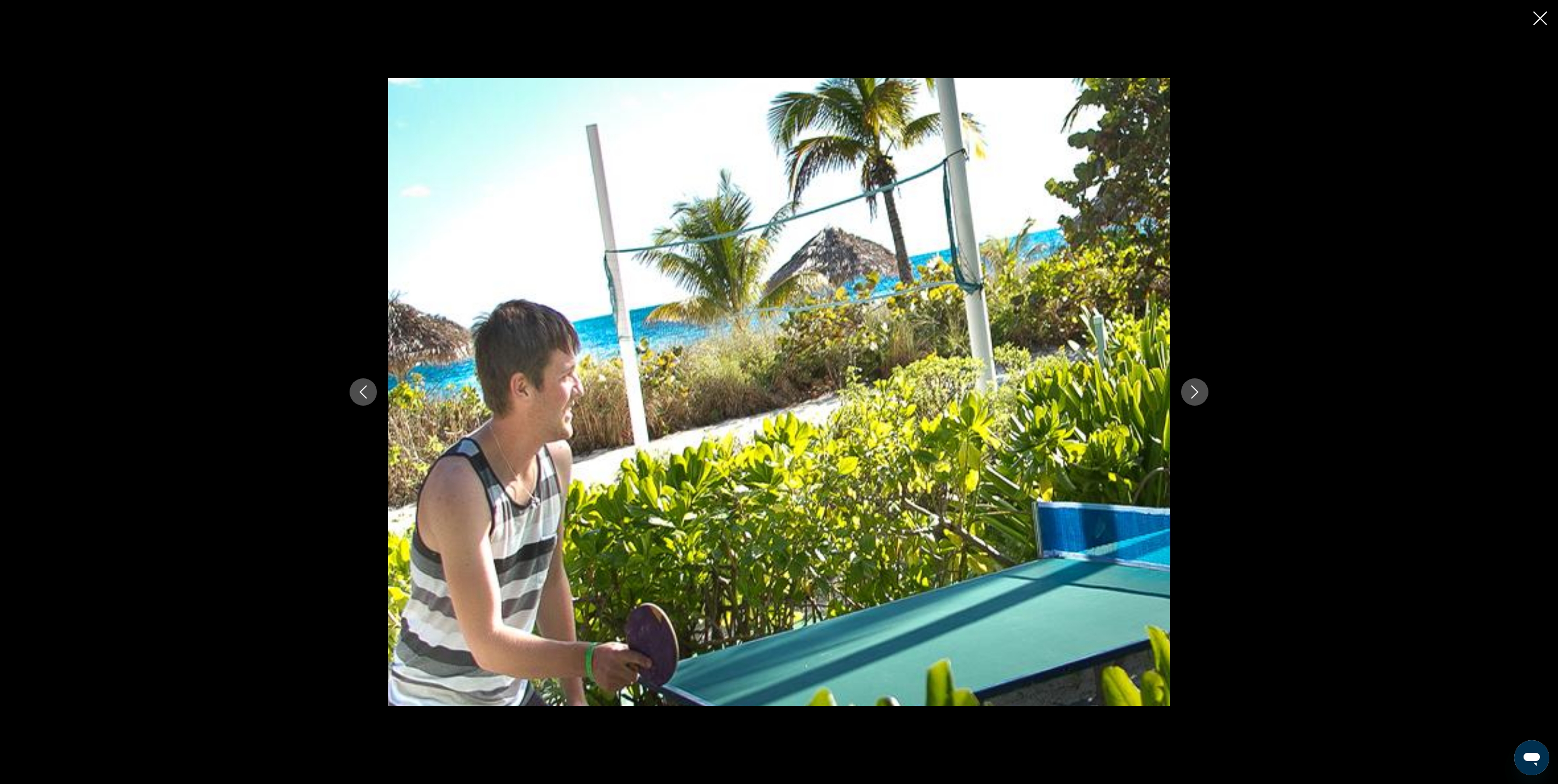
click at [1208, 401] on button "Next image" at bounding box center [1195, 392] width 27 height 27
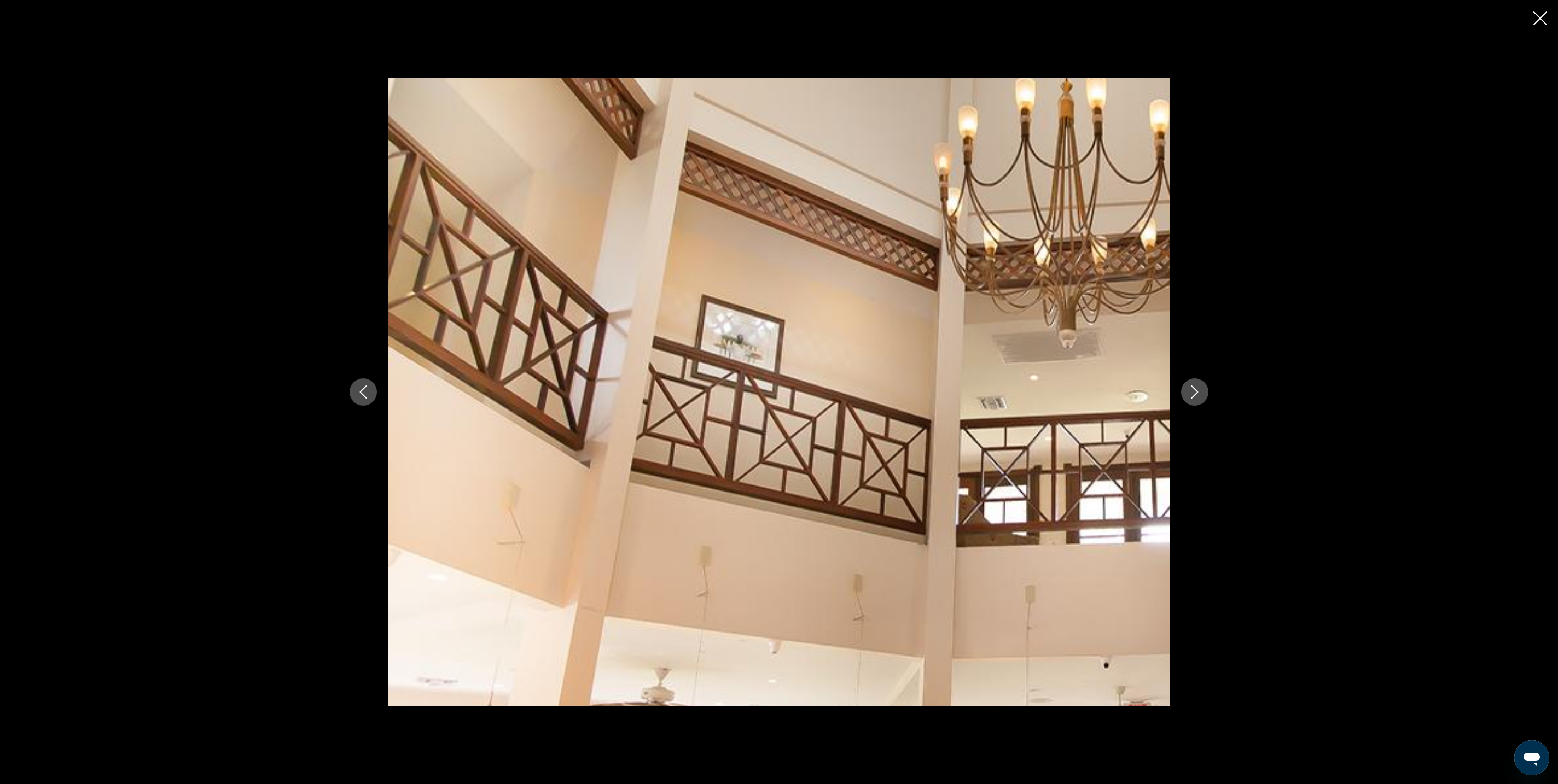
click at [1208, 401] on button "Next image" at bounding box center [1195, 392] width 27 height 27
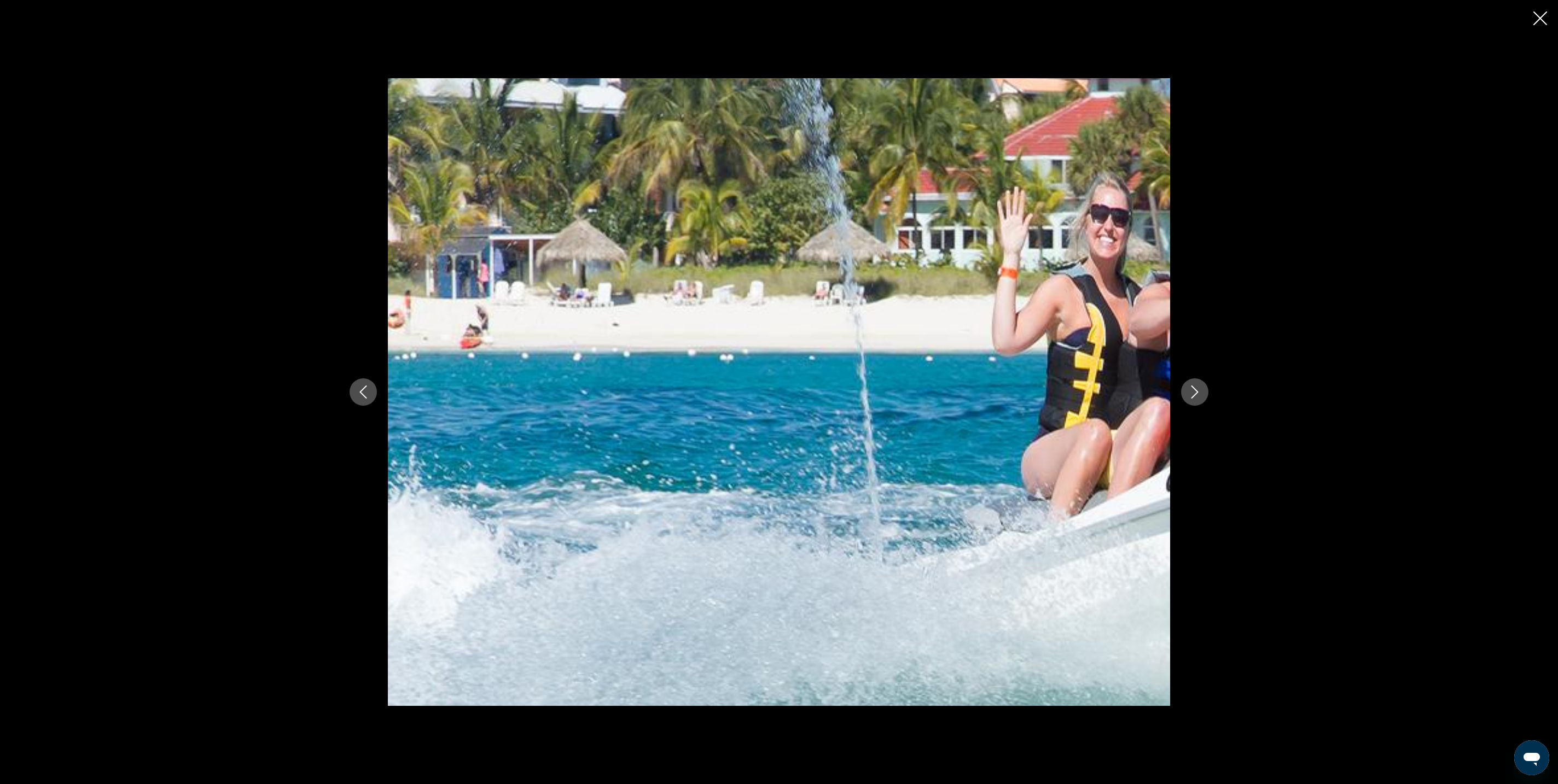
click at [1533, 25] on icon "Close slideshow" at bounding box center [1540, 18] width 14 height 14
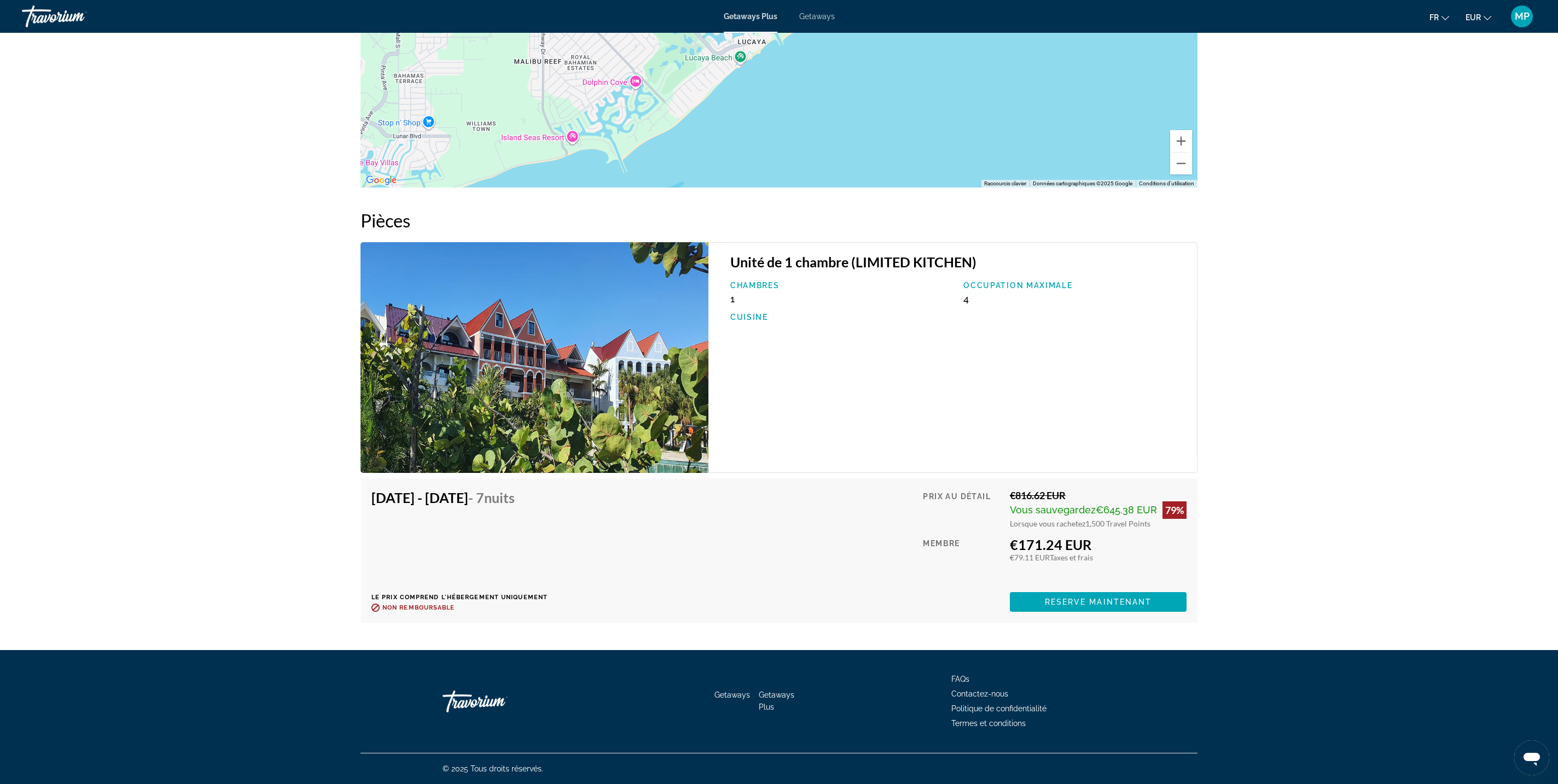
scroll to position [3461, 0]
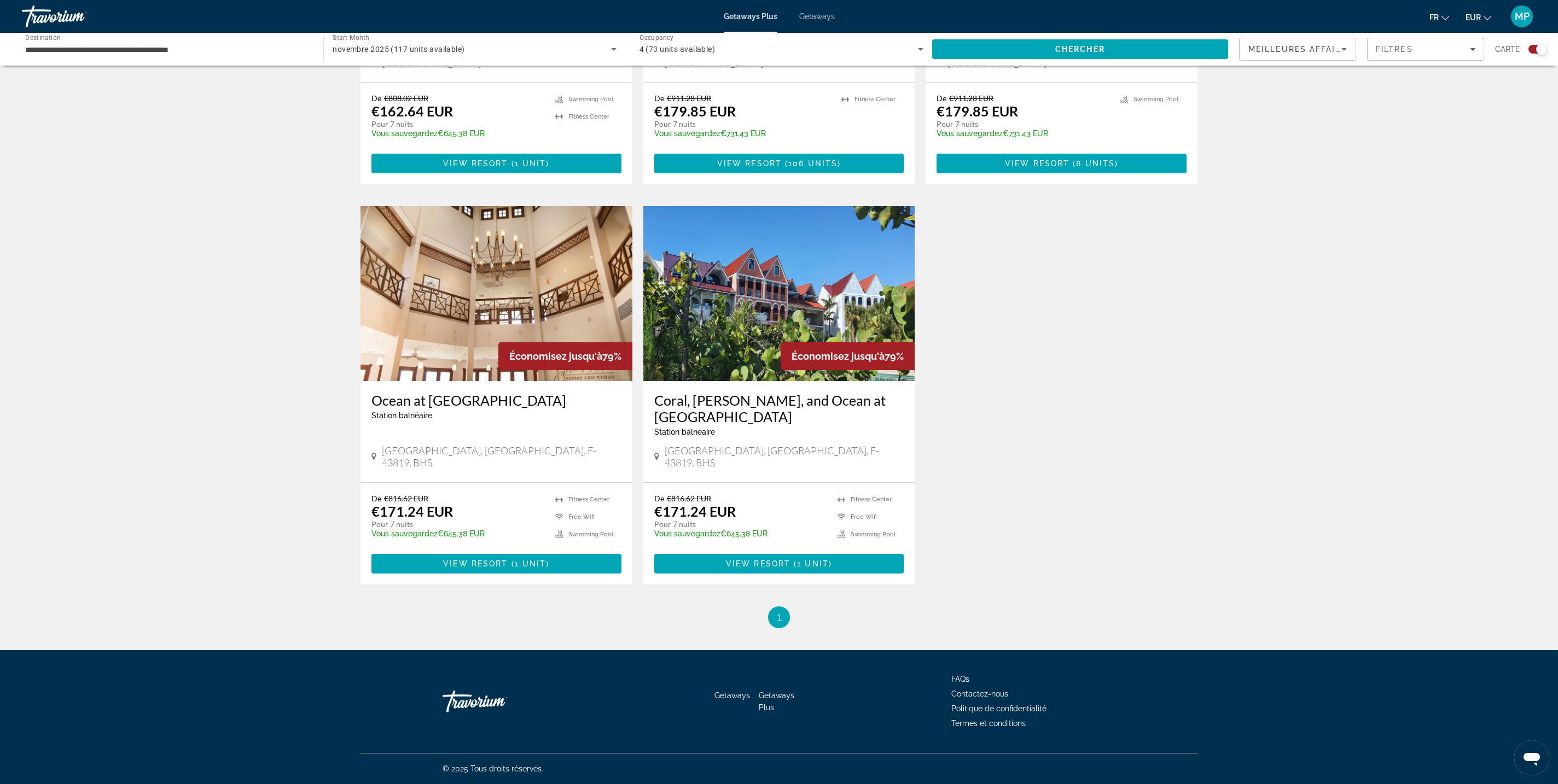
scroll to position [1035, 0]
click at [392, 381] on img "Main content" at bounding box center [497, 293] width 272 height 175
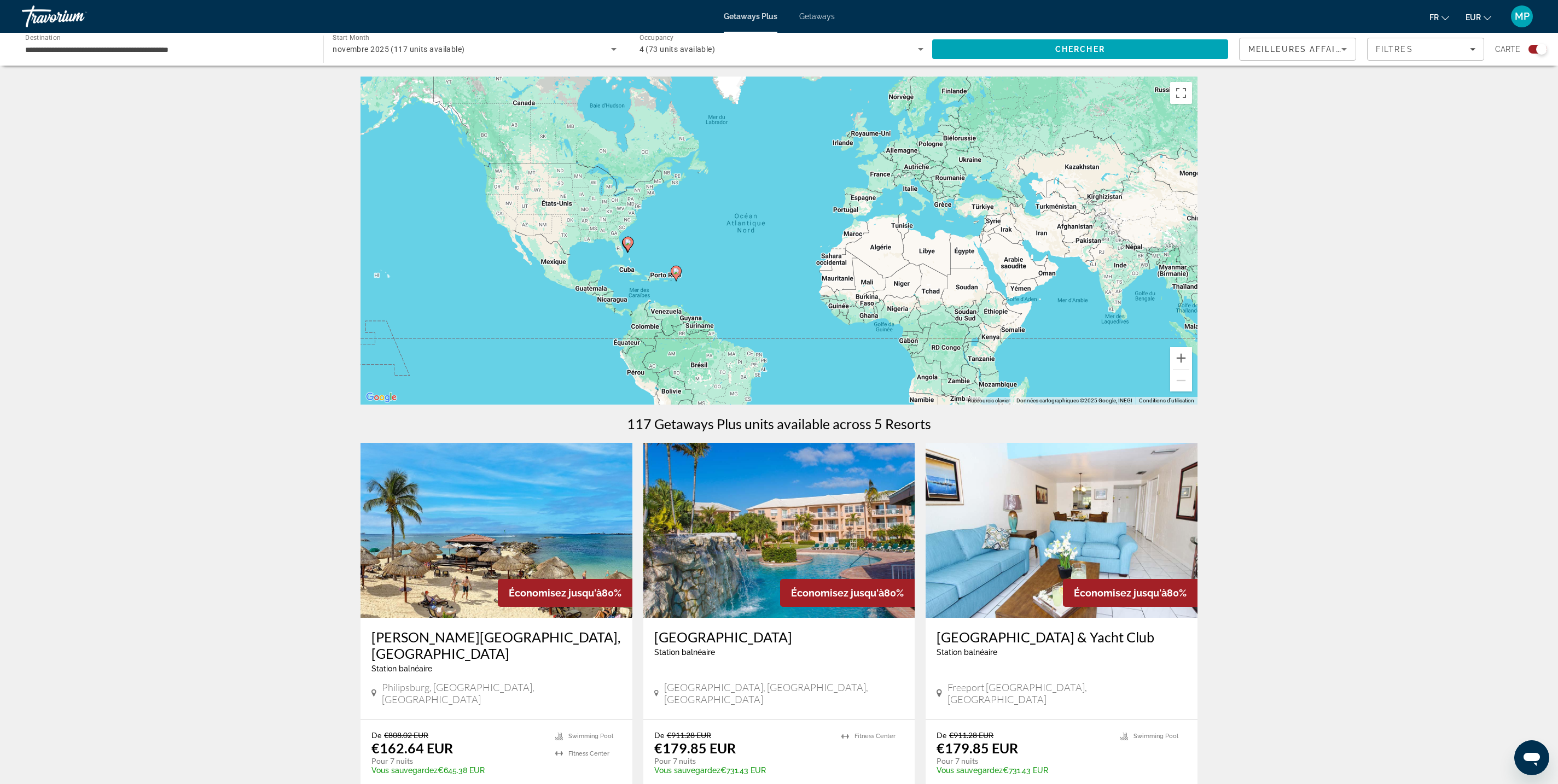
click at [846, 56] on div "4 (73 units available)" at bounding box center [778, 50] width 278 height 13
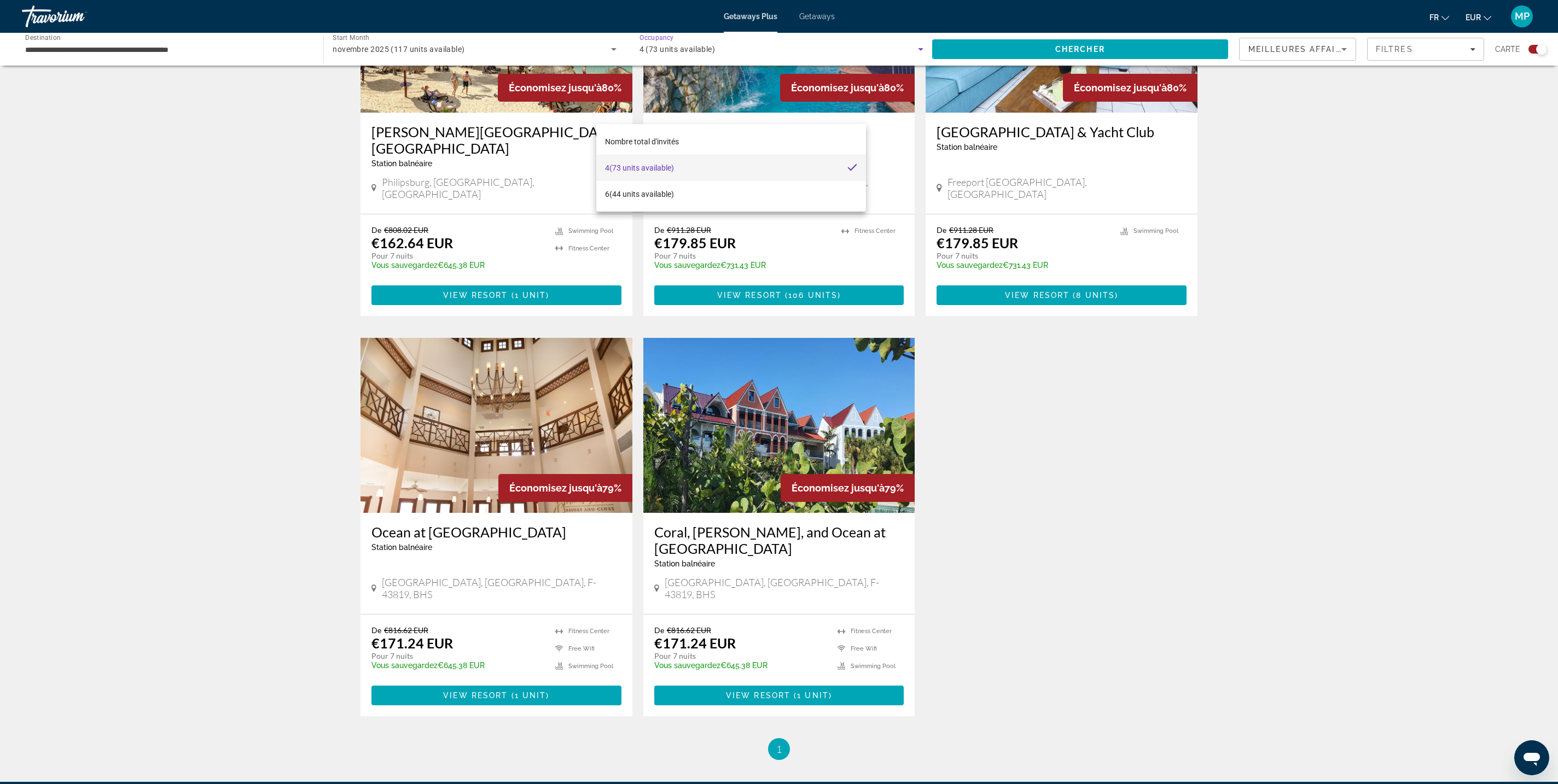
scroll to position [504, 0]
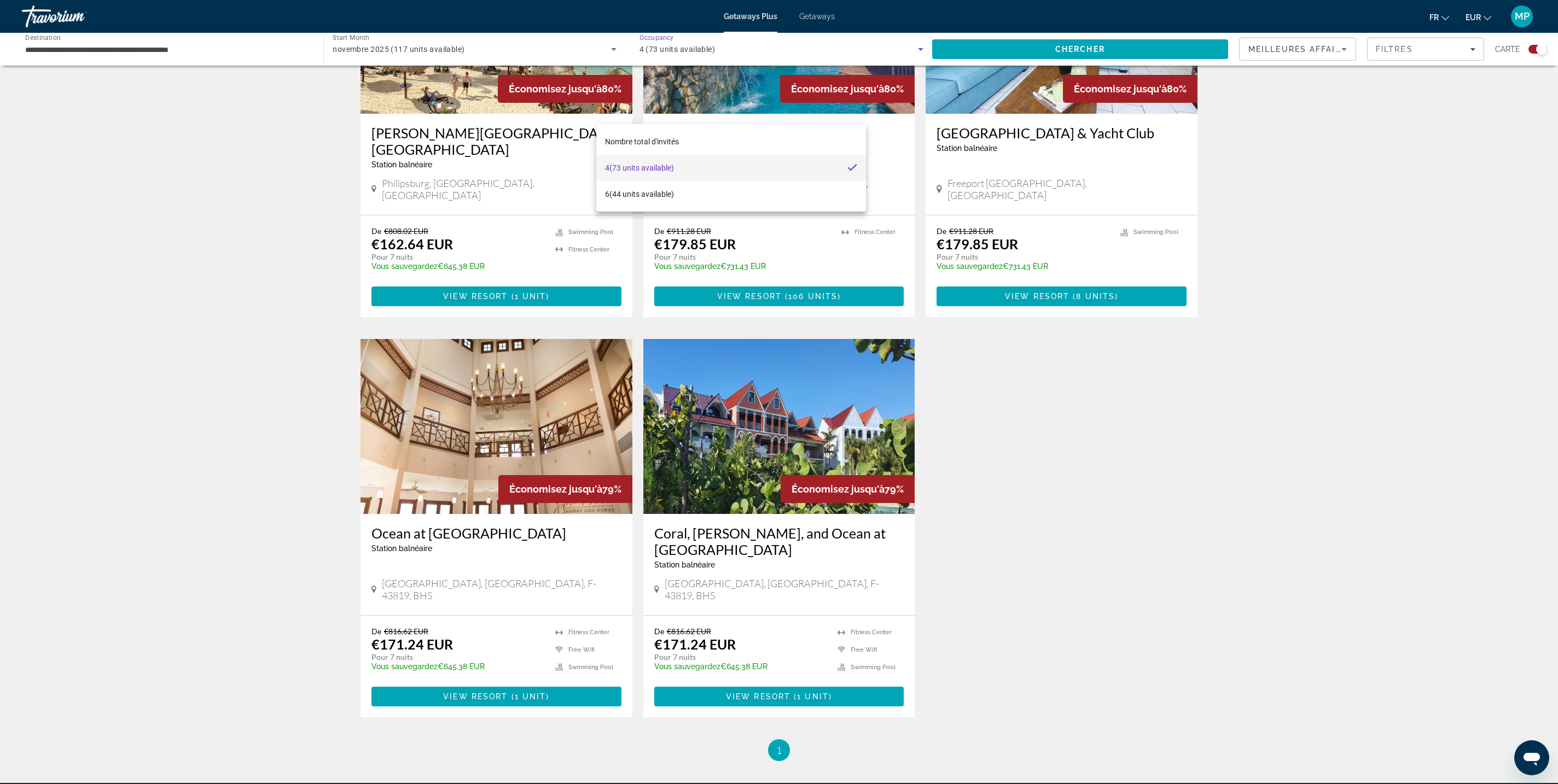
click at [873, 388] on div at bounding box center [779, 392] width 1558 height 784
click at [810, 114] on img "Main content" at bounding box center [780, 26] width 272 height 175
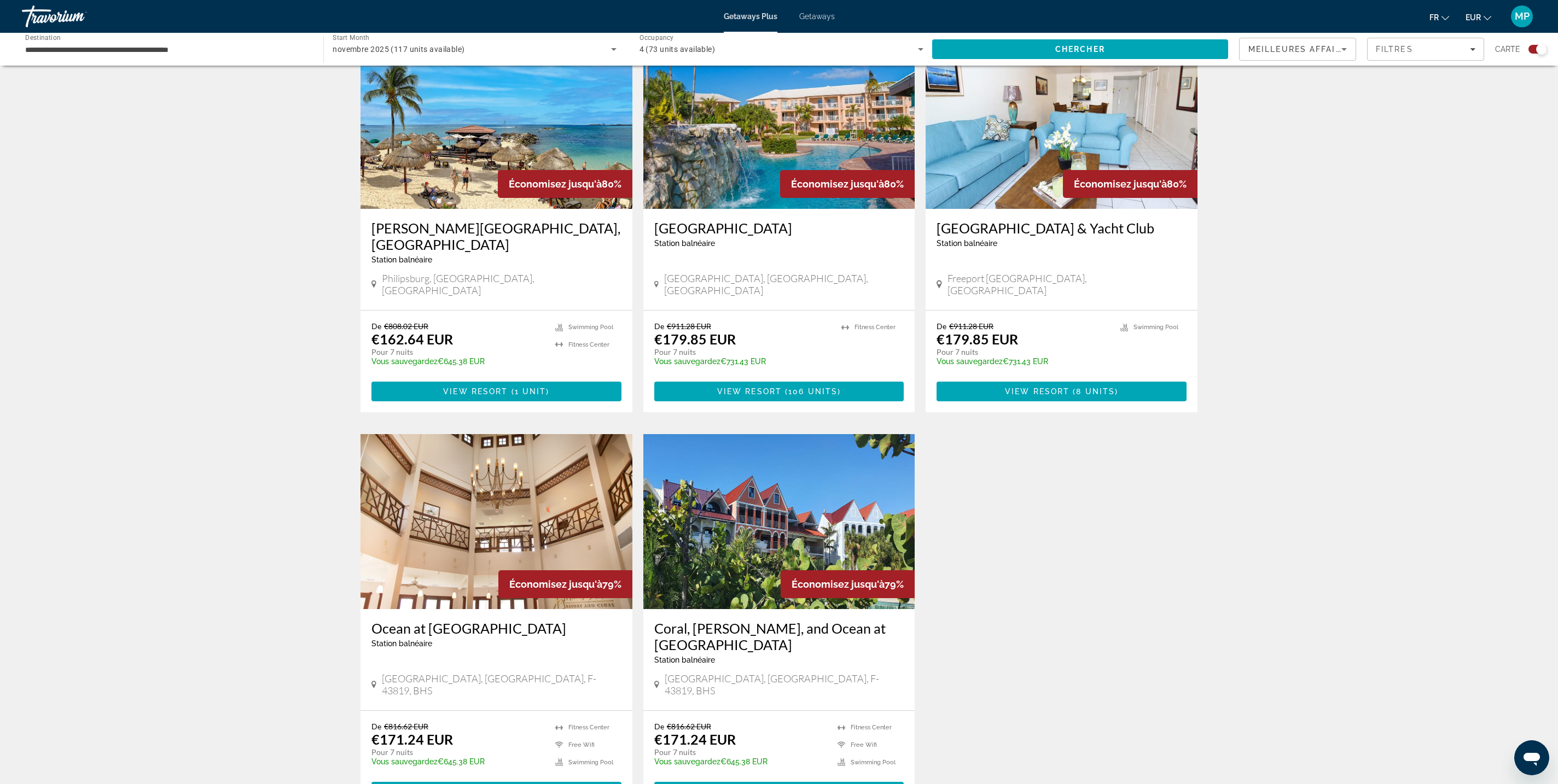
scroll to position [568, 0]
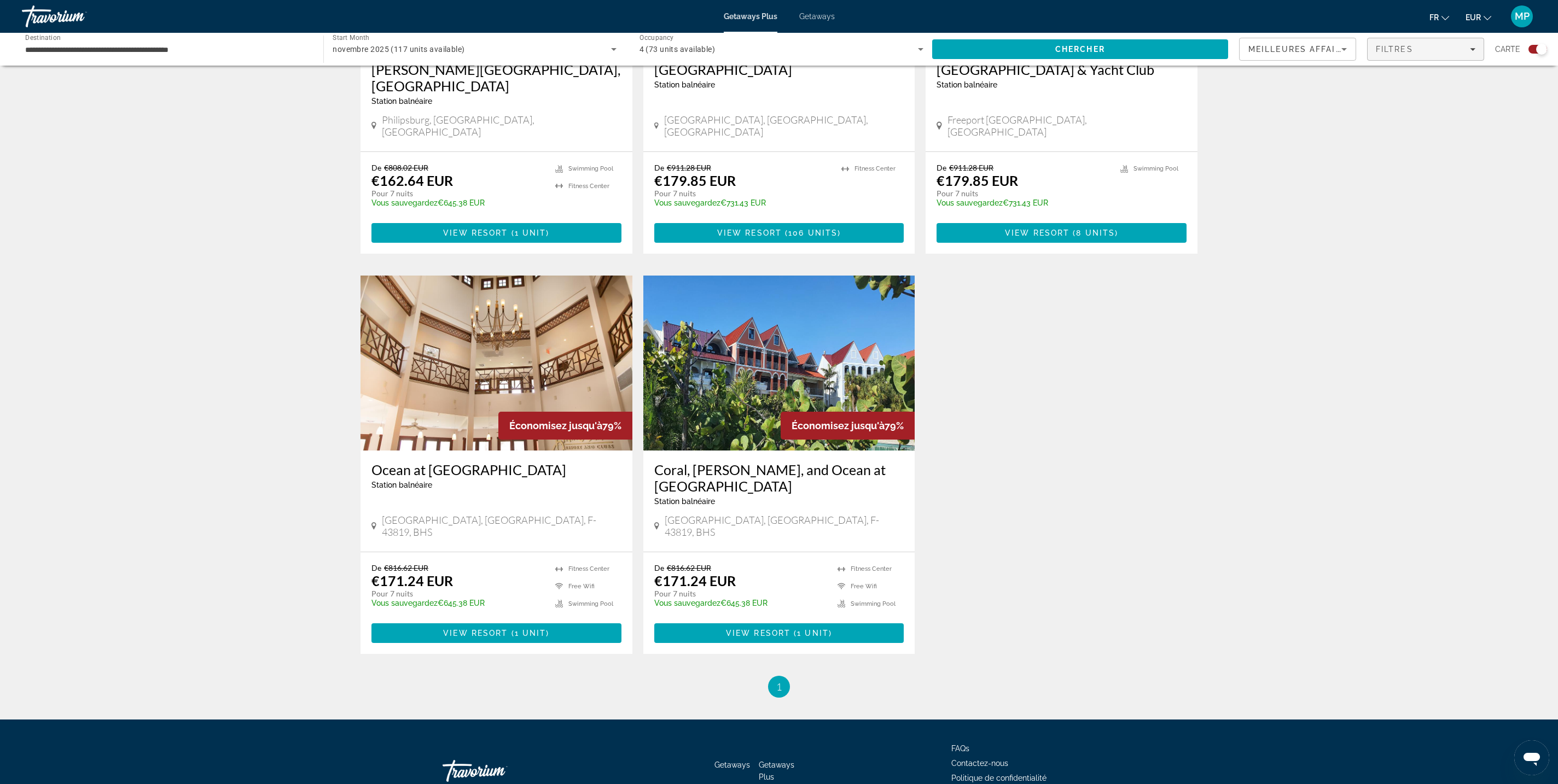
click at [1367, 62] on span "Filters" at bounding box center [1426, 49] width 116 height 26
